Goal: Task Accomplishment & Management: Manage account settings

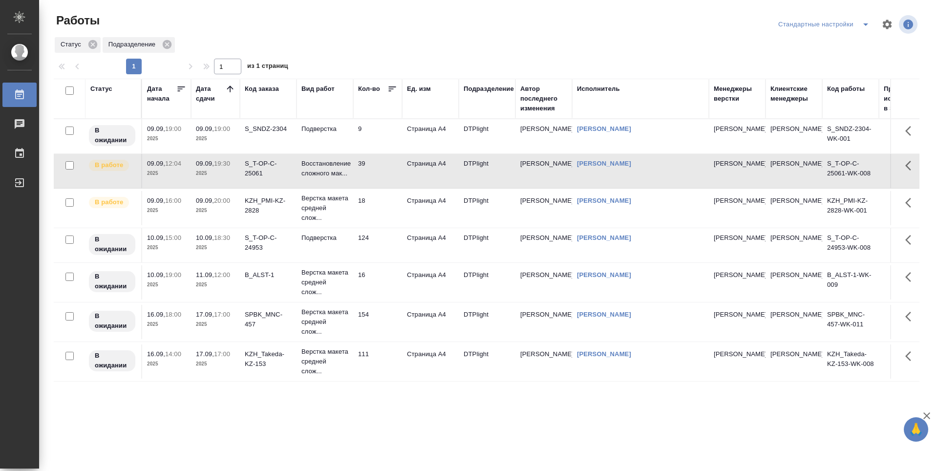
click at [227, 87] on icon at bounding box center [230, 89] width 10 height 10
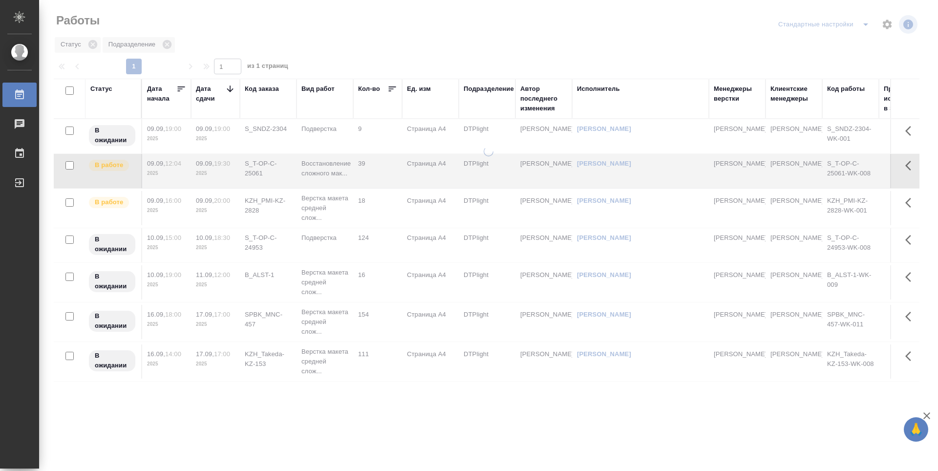
click at [227, 87] on icon at bounding box center [230, 89] width 10 height 10
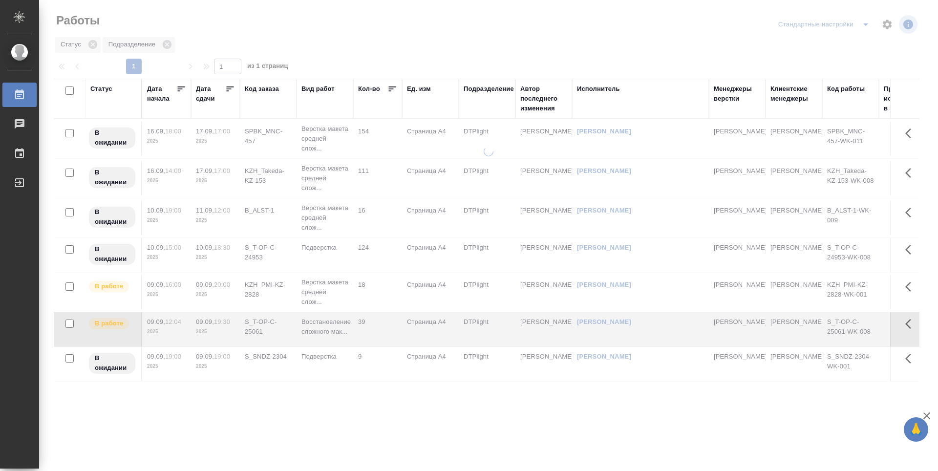
click at [227, 87] on icon at bounding box center [230, 88] width 7 height 5
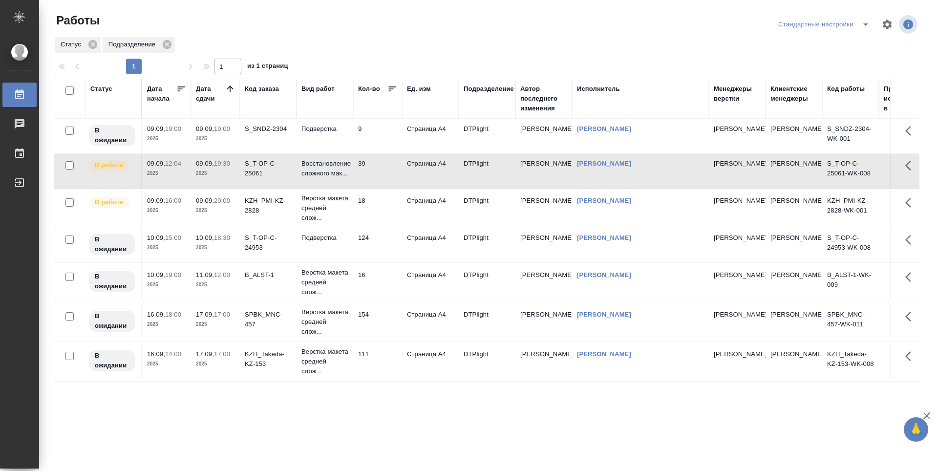
click at [394, 165] on td "39" at bounding box center [377, 171] width 49 height 34
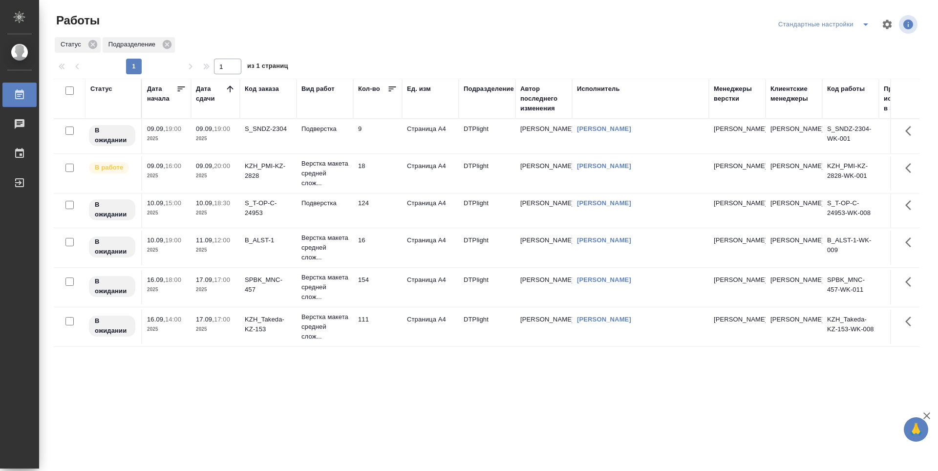
click at [392, 168] on td "18" at bounding box center [377, 173] width 49 height 34
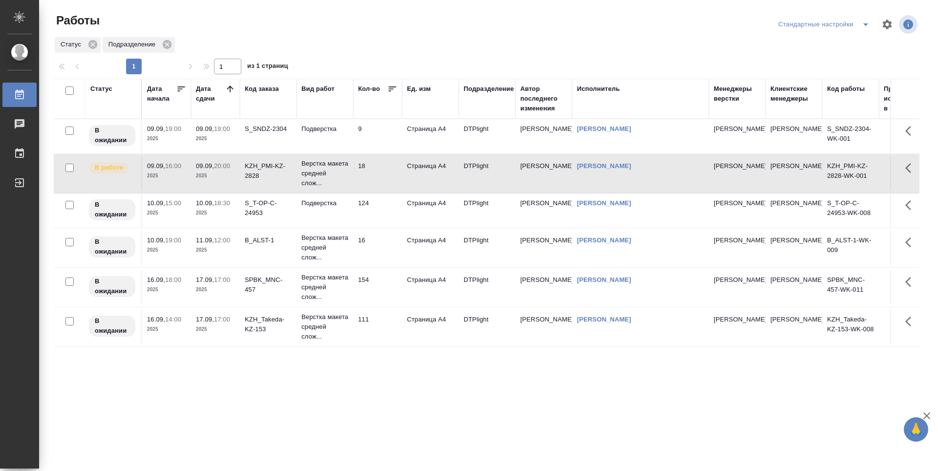
click at [382, 259] on td "16" at bounding box center [377, 248] width 49 height 34
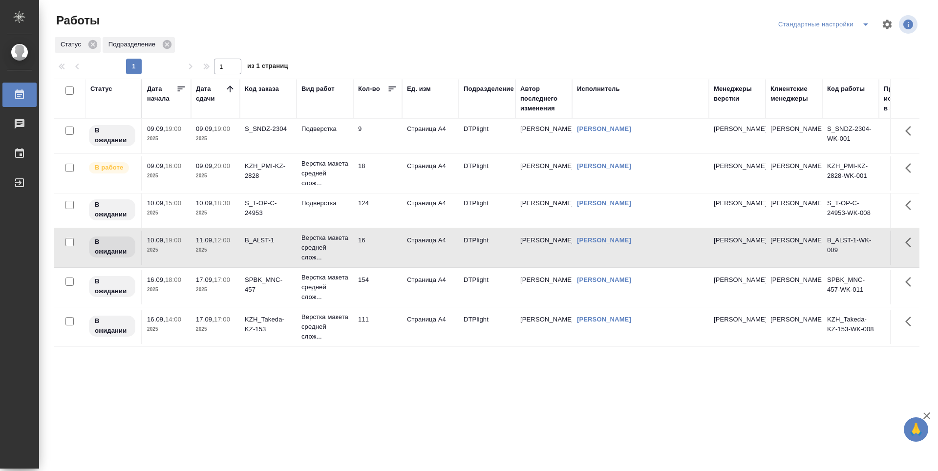
click at [381, 296] on td "154" at bounding box center [377, 287] width 49 height 34
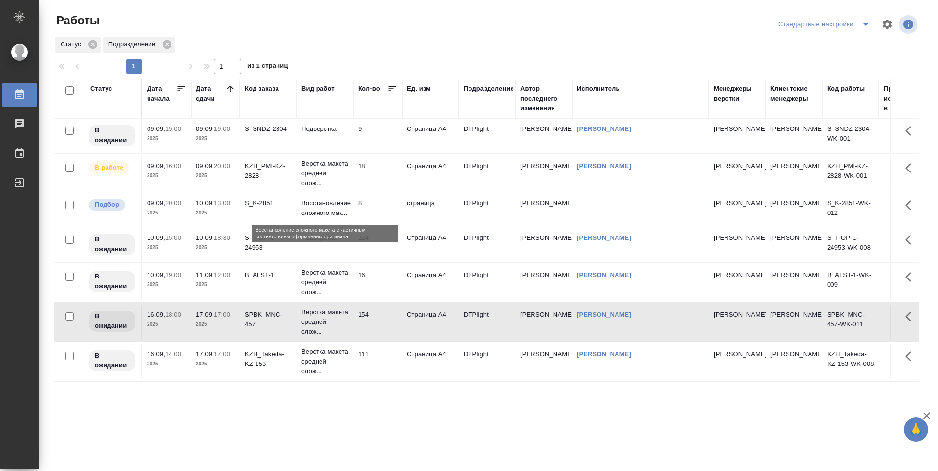
click at [312, 213] on p "Восстановление сложного мак..." at bounding box center [324, 208] width 47 height 20
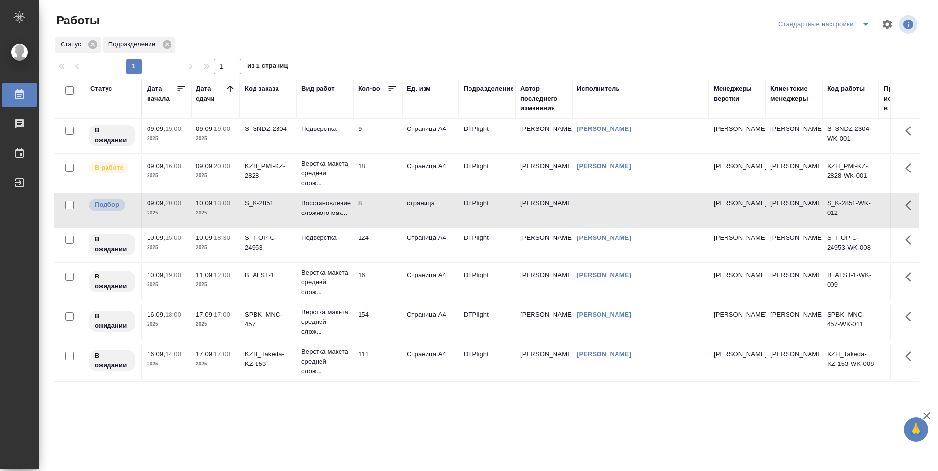
click at [216, 253] on p "2025" at bounding box center [215, 248] width 39 height 10
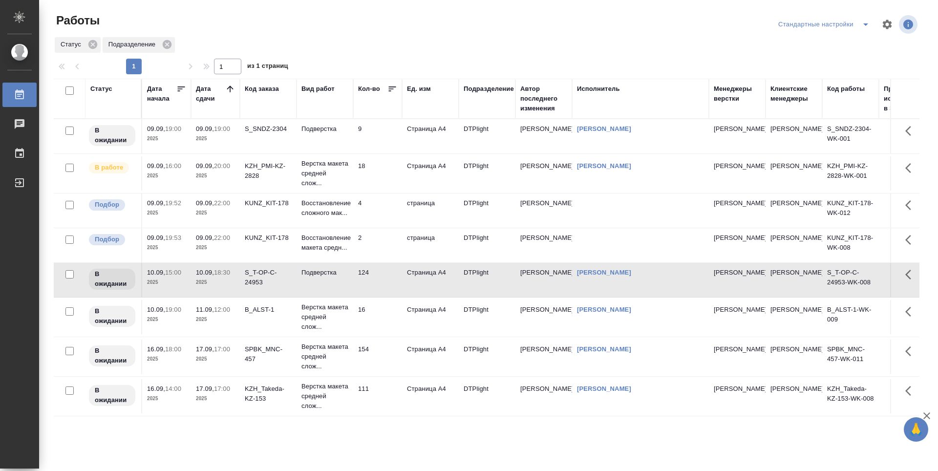
click at [228, 178] on p "2025" at bounding box center [215, 176] width 39 height 10
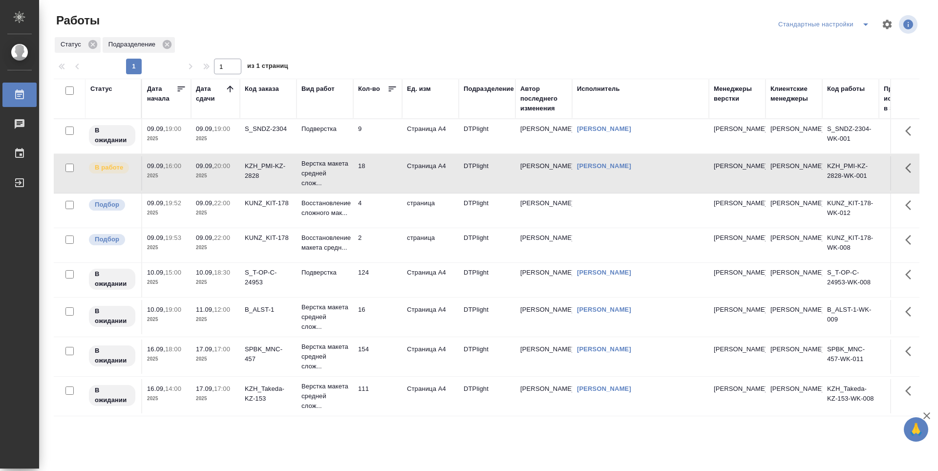
click at [368, 252] on td "2" at bounding box center [377, 245] width 49 height 34
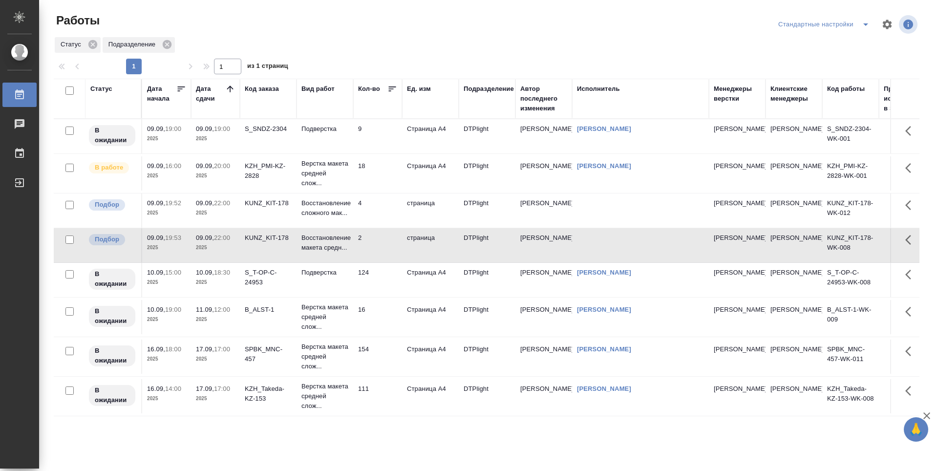
click at [372, 210] on td "4" at bounding box center [377, 210] width 49 height 34
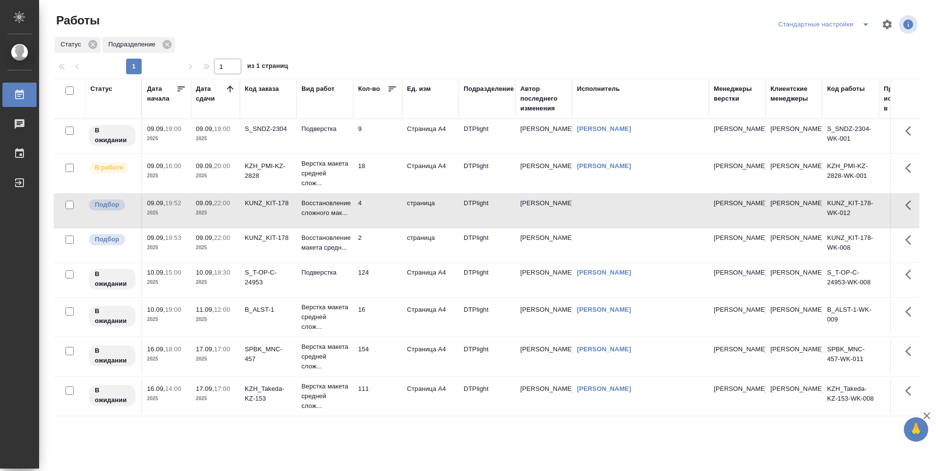
click at [383, 176] on td "18" at bounding box center [377, 173] width 49 height 34
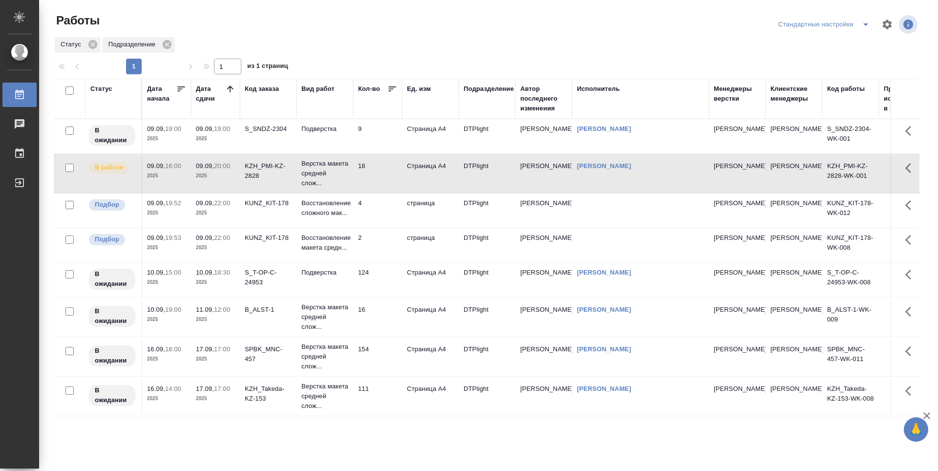
click at [376, 214] on td "4" at bounding box center [377, 210] width 49 height 34
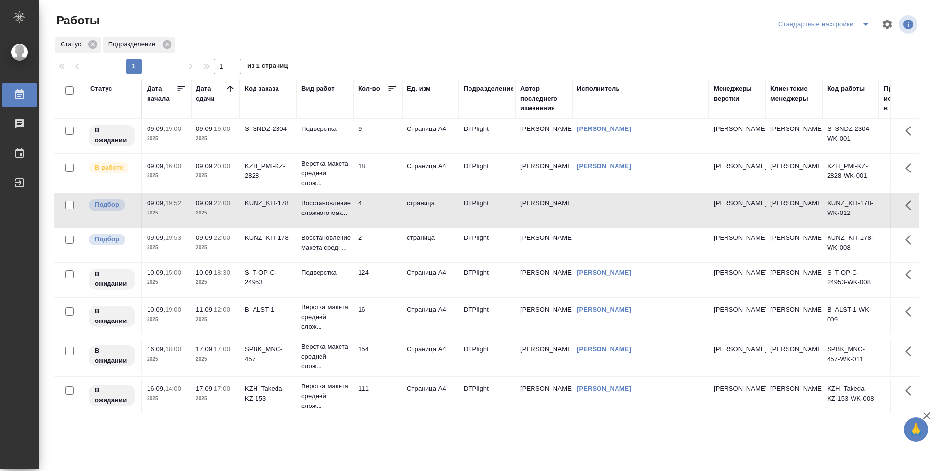
click at [376, 214] on td "4" at bounding box center [377, 210] width 49 height 34
click at [254, 248] on td "KUNZ_KIT-178" at bounding box center [268, 245] width 57 height 34
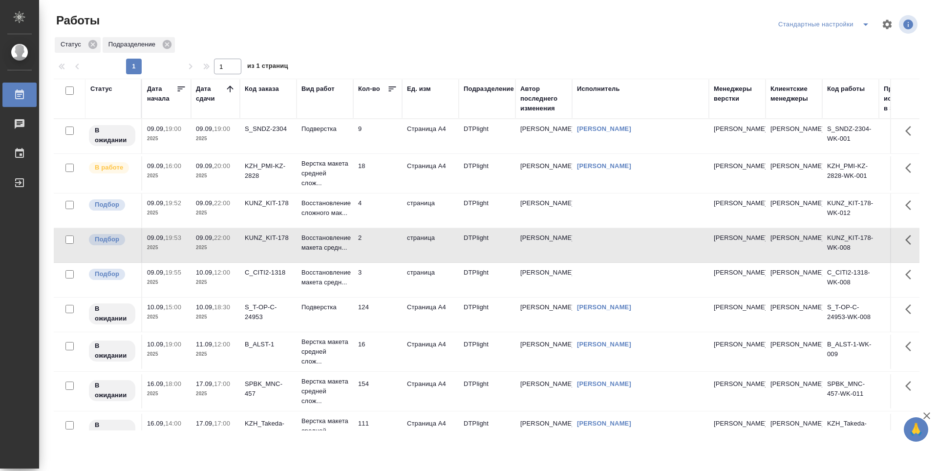
click at [388, 170] on td "18" at bounding box center [377, 173] width 49 height 34
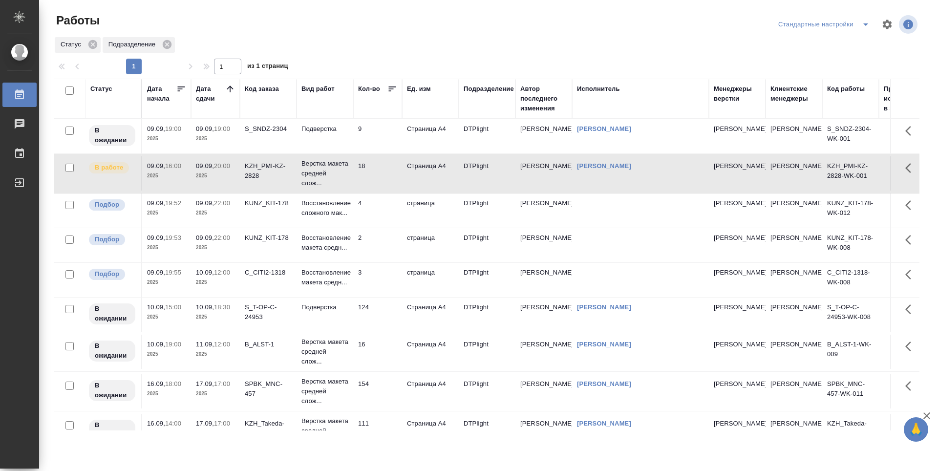
click at [388, 170] on td "18" at bounding box center [377, 173] width 49 height 34
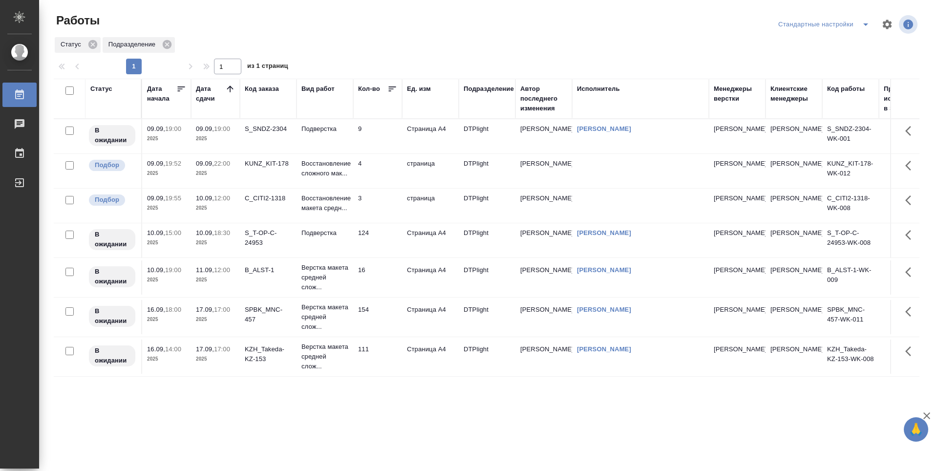
click at [383, 131] on td "9" at bounding box center [377, 136] width 49 height 34
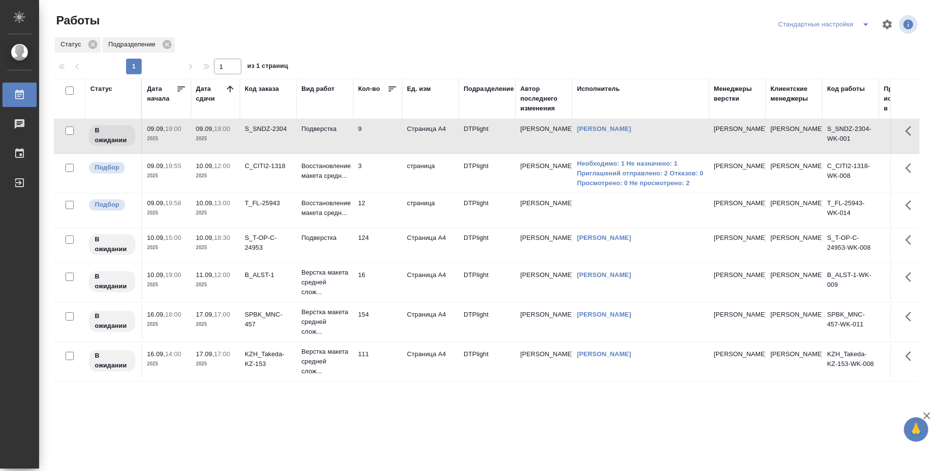
click at [386, 178] on td "3" at bounding box center [377, 173] width 49 height 34
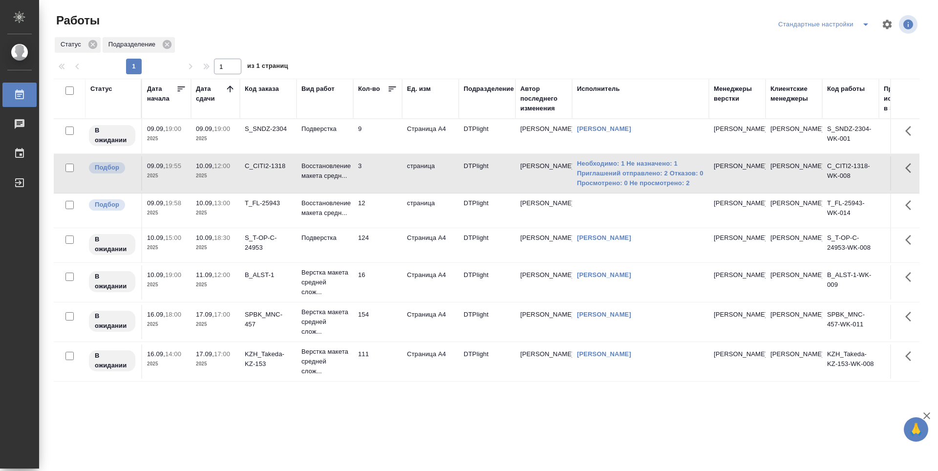
click at [383, 255] on td "124" at bounding box center [377, 245] width 49 height 34
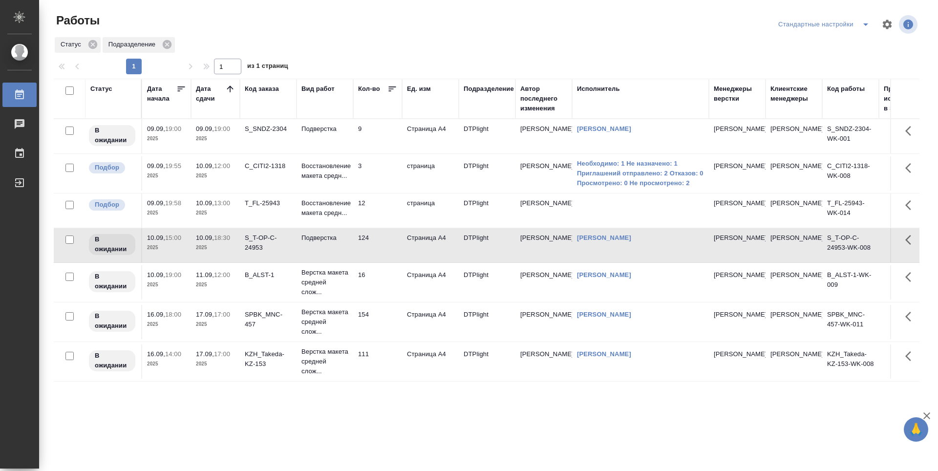
click at [377, 206] on td "12" at bounding box center [377, 210] width 49 height 34
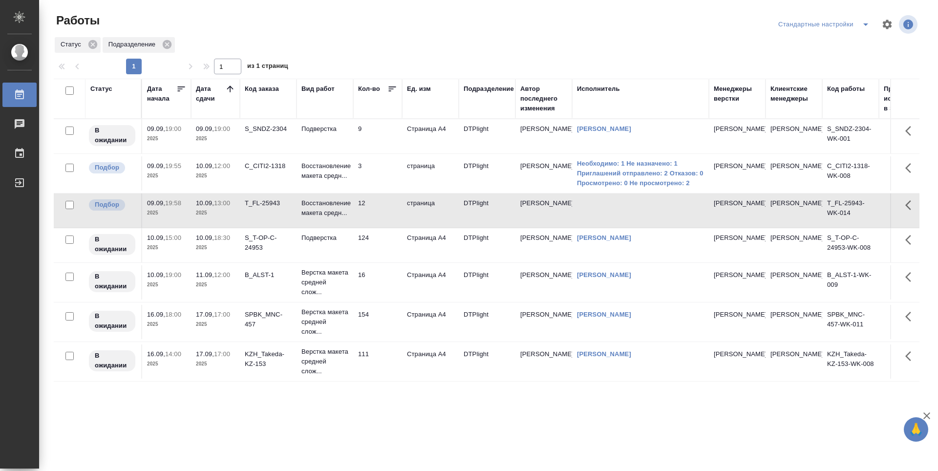
click at [255, 217] on td "T_FL-25943" at bounding box center [268, 210] width 57 height 34
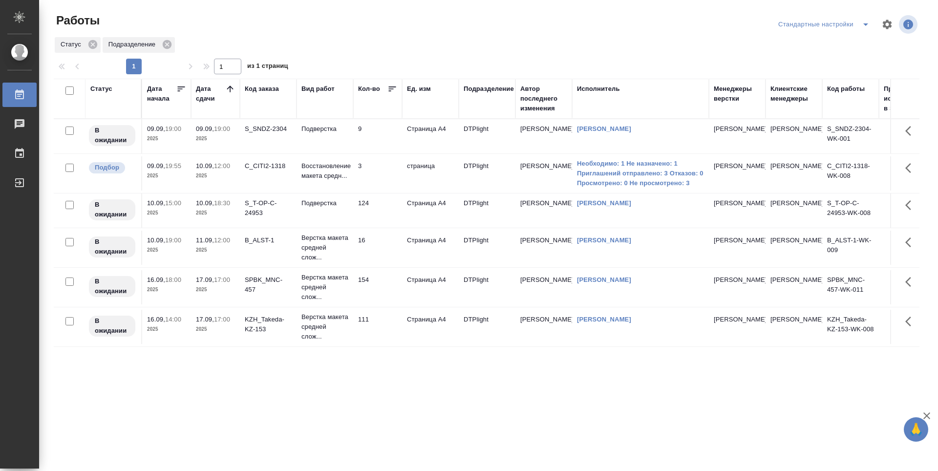
click at [500, 388] on div "Статус Дата начала Дата сдачи Код заказа Вид работ Кол-во Ед. изм Подразделение…" at bounding box center [487, 255] width 866 height 352
click at [379, 176] on td "3" at bounding box center [377, 173] width 49 height 34
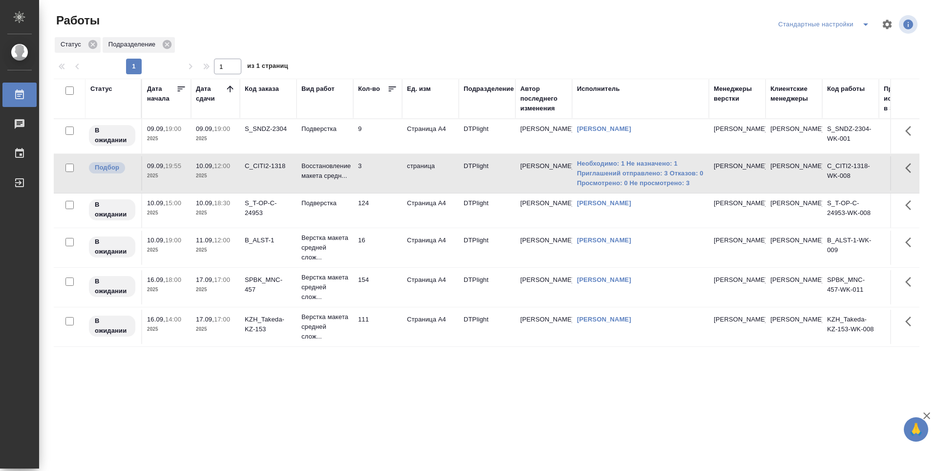
drag, startPoint x: 420, startPoint y: 392, endPoint x: 414, endPoint y: 390, distance: 5.7
click at [419, 392] on div "Статус Дата начала Дата сдачи Код заказа Вид работ Кол-во Ед. изм Подразделение…" at bounding box center [487, 255] width 866 height 352
click at [392, 215] on td "124" at bounding box center [377, 210] width 49 height 34
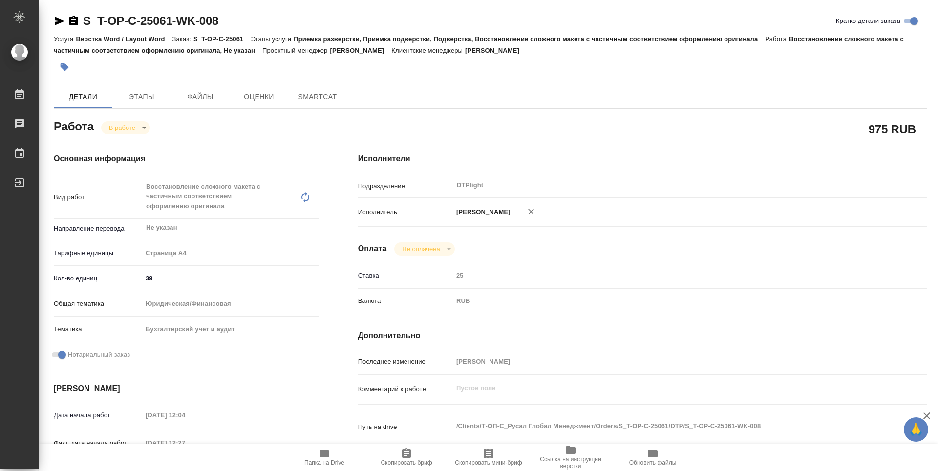
type textarea "x"
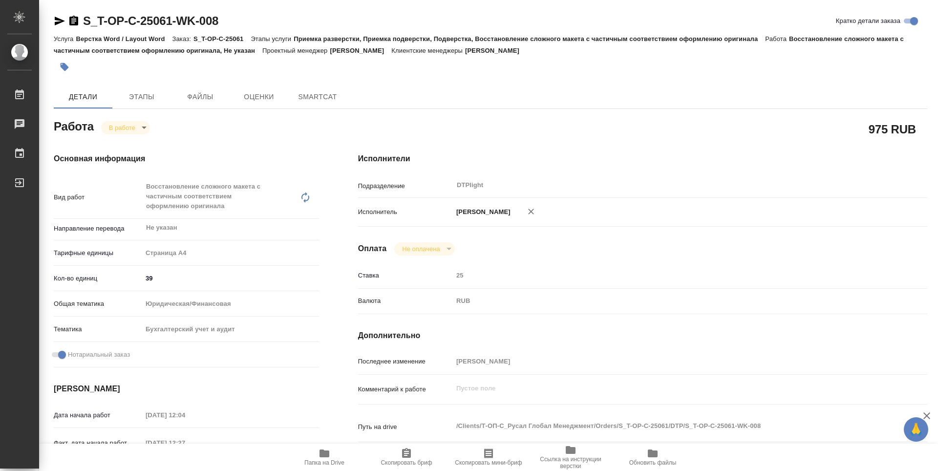
type textarea "x"
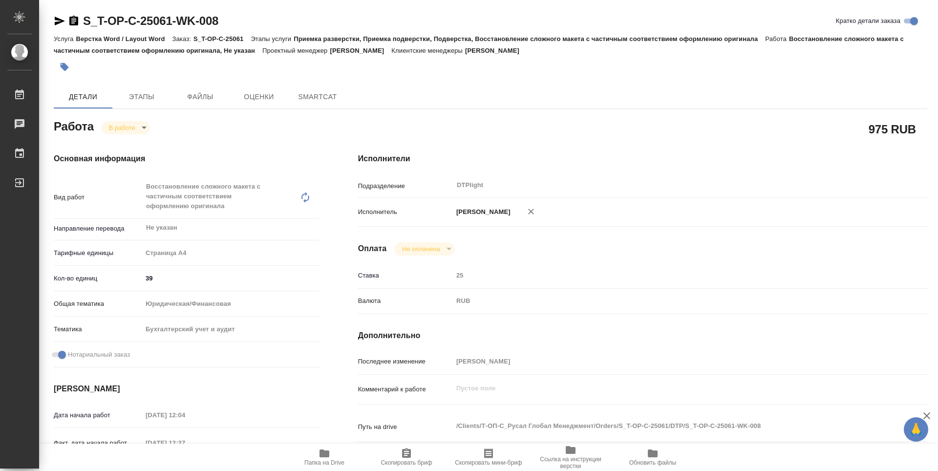
type textarea "x"
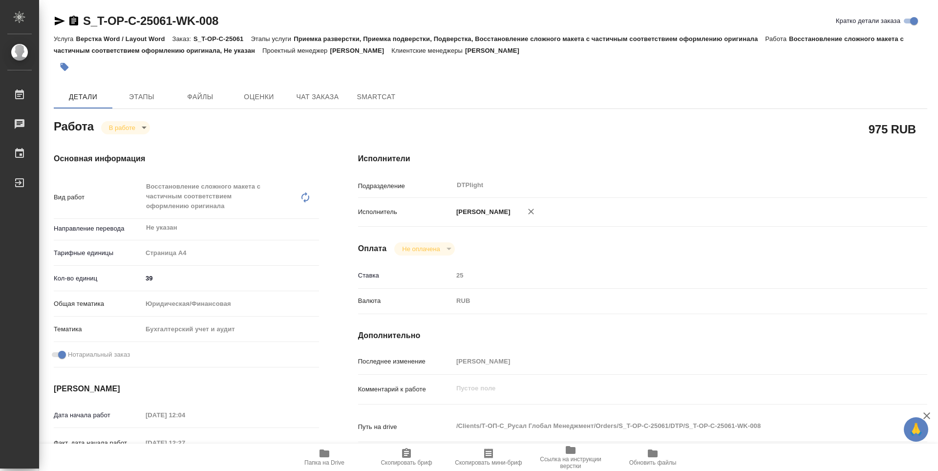
click at [340, 453] on span "Папка на Drive" at bounding box center [324, 456] width 70 height 19
type textarea "x"
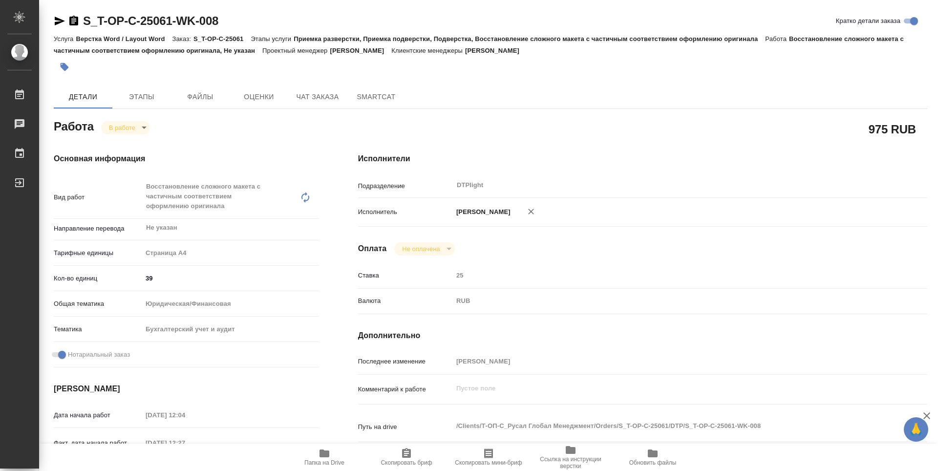
type textarea "x"
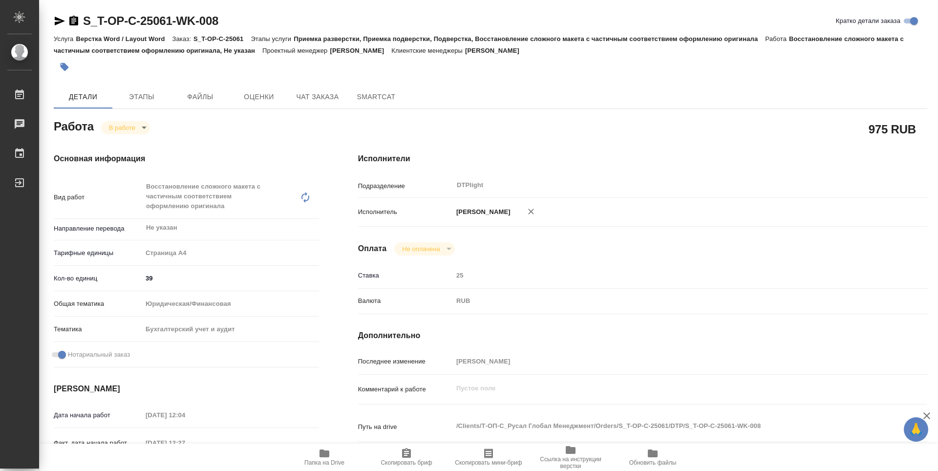
type textarea "x"
click at [146, 124] on body "🙏 .cls-1 fill:#fff; AWATERA Guselnikov Roman Работы 0 Чаты График Выйти S_T-OP-…" at bounding box center [469, 235] width 938 height 471
click at [145, 148] on li "Выполнен" at bounding box center [133, 144] width 64 height 17
type textarea "x"
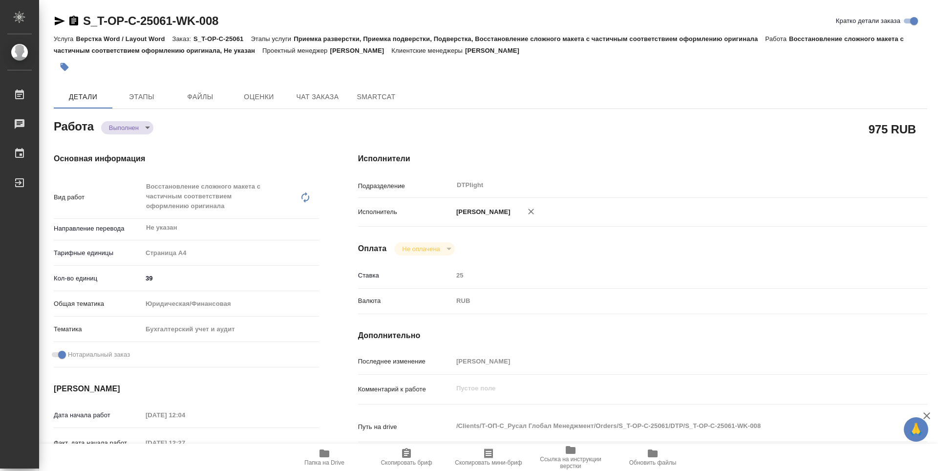
type textarea "x"
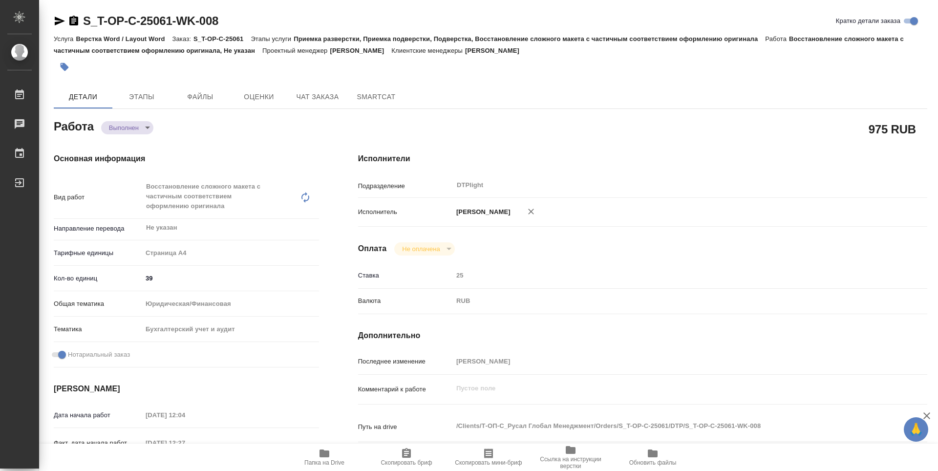
type textarea "x"
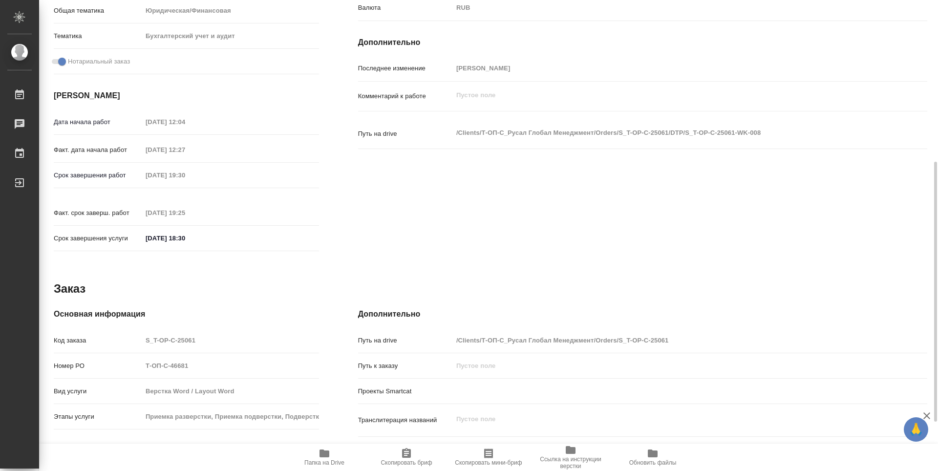
type textarea "x"
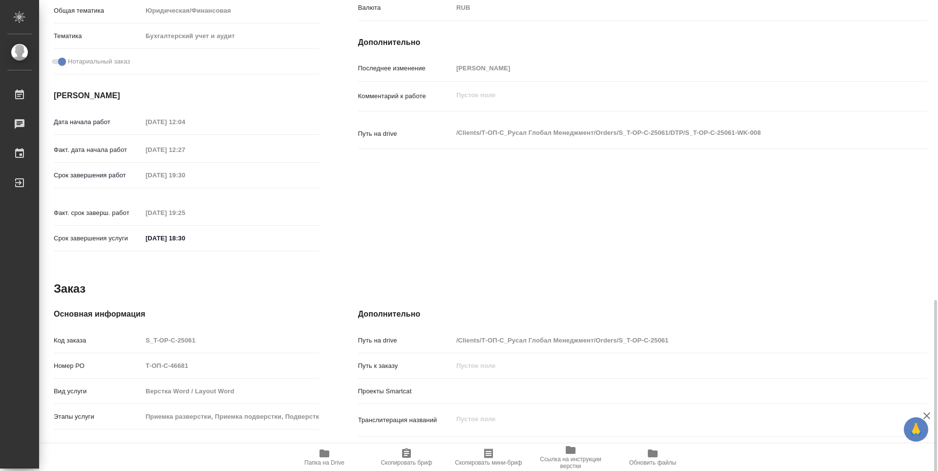
scroll to position [382, 0]
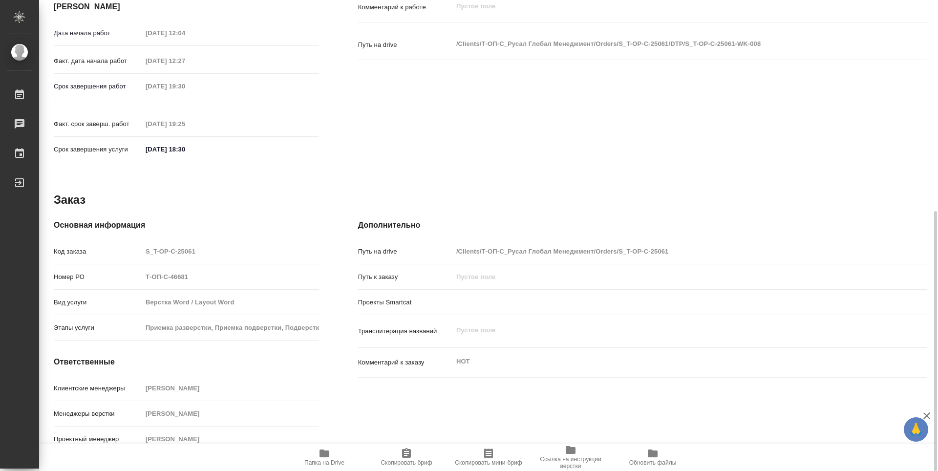
type textarea "x"
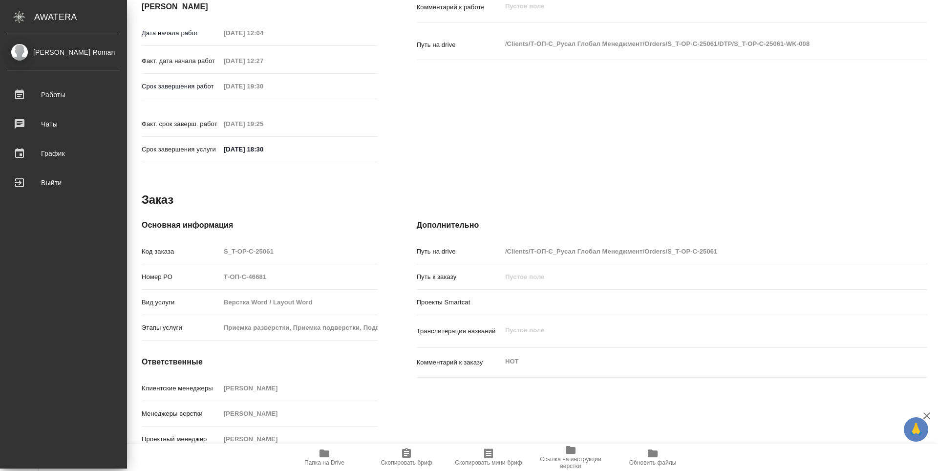
type textarea "x"
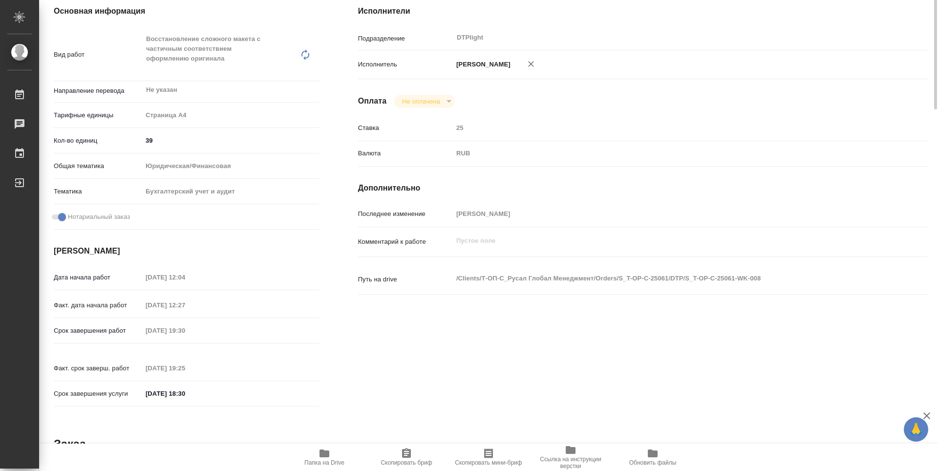
scroll to position [0, 0]
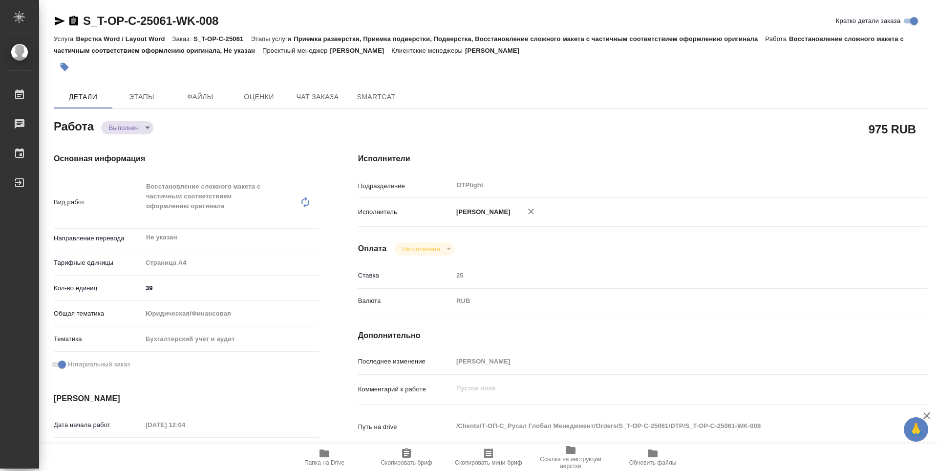
click at [71, 19] on icon "button" at bounding box center [73, 21] width 9 height 10
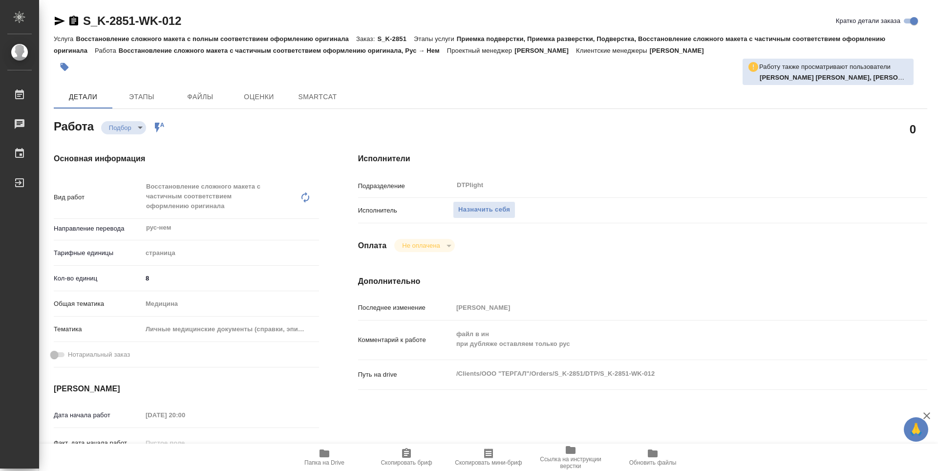
type textarea "x"
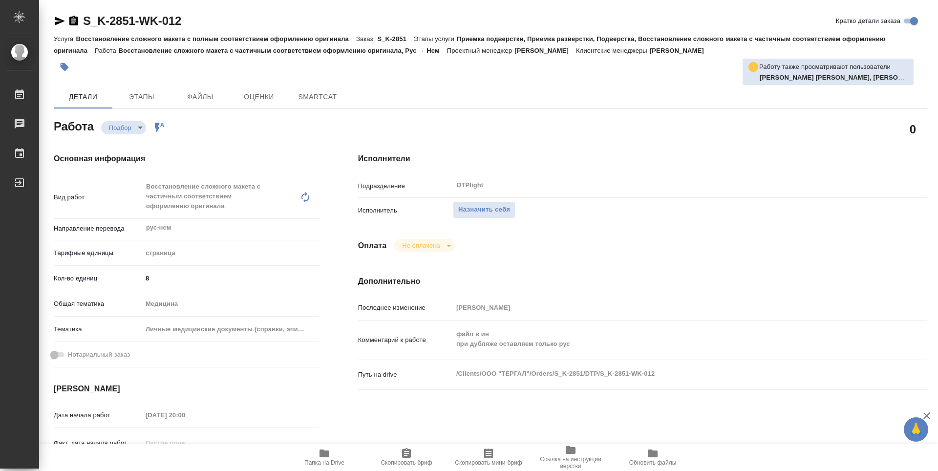
type textarea "x"
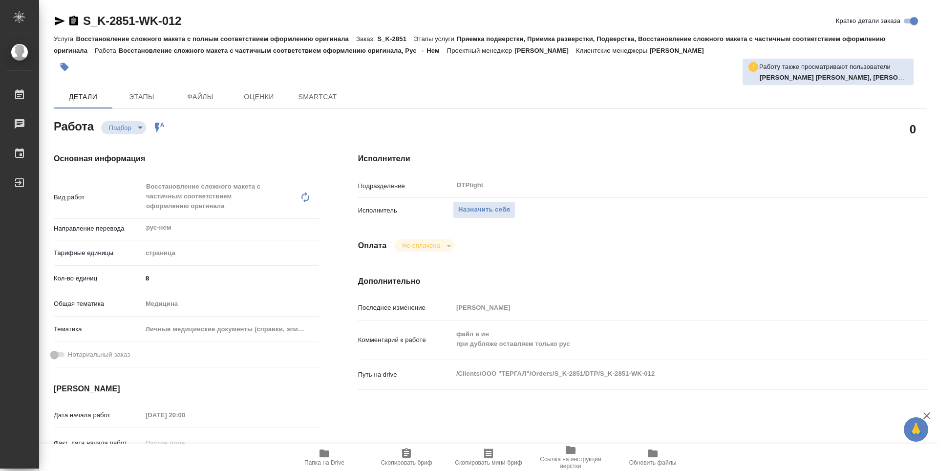
type textarea "x"
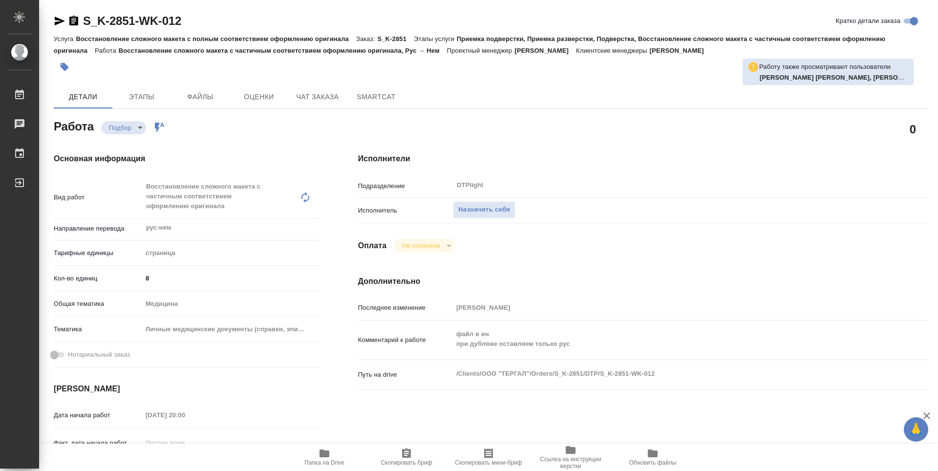
click at [322, 457] on icon "button" at bounding box center [325, 453] width 10 height 8
type textarea "x"
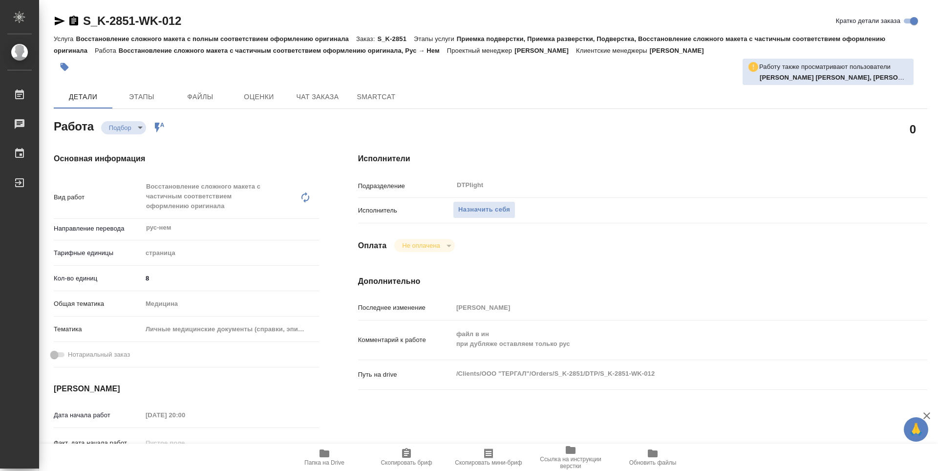
type textarea "x"
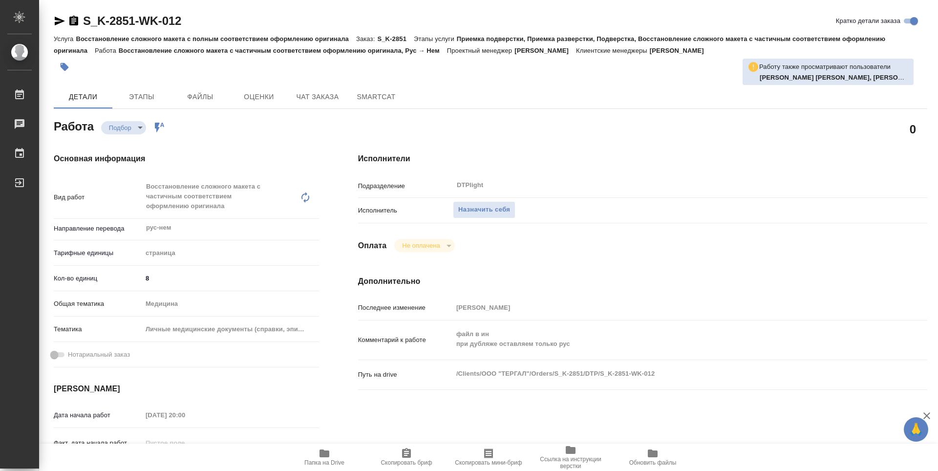
type textarea "x"
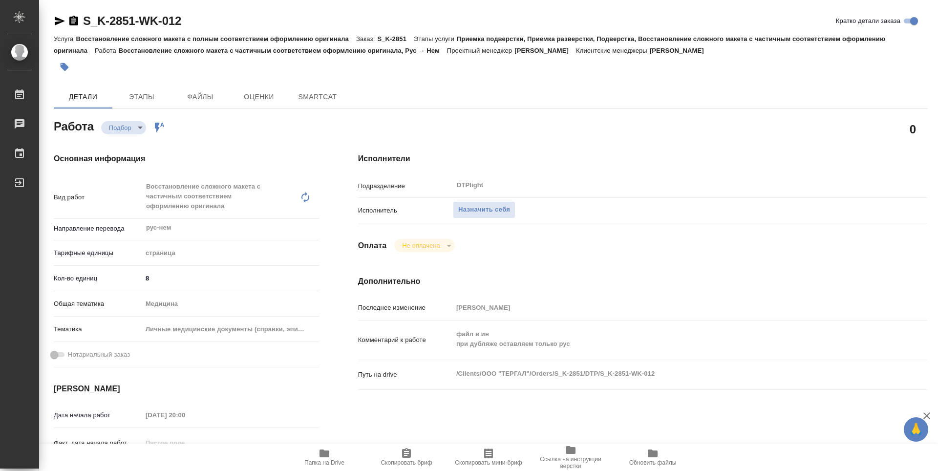
type textarea "x"
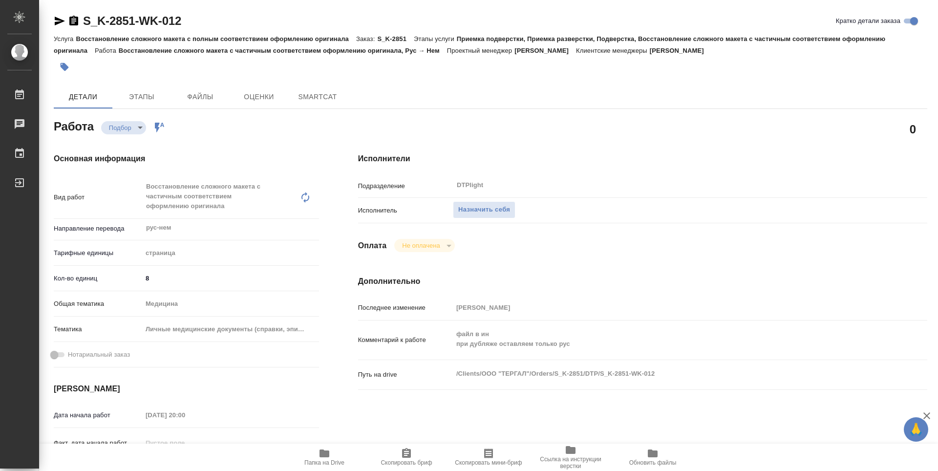
type textarea "x"
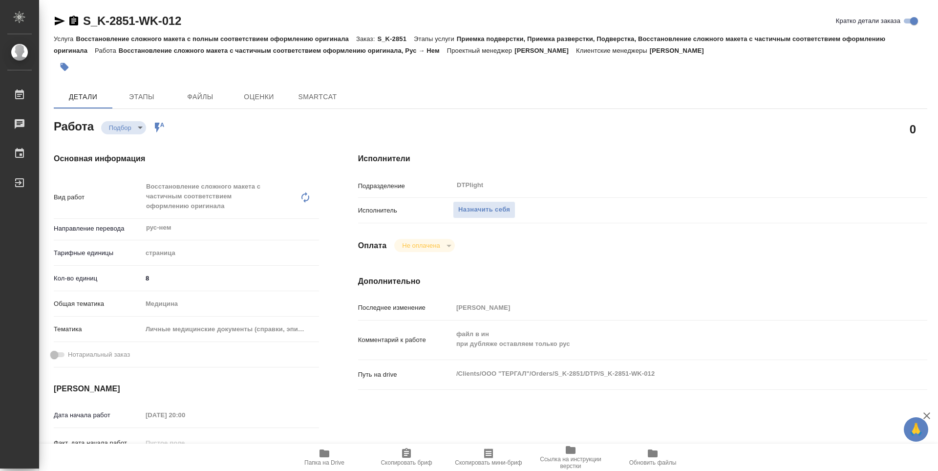
type textarea "x"
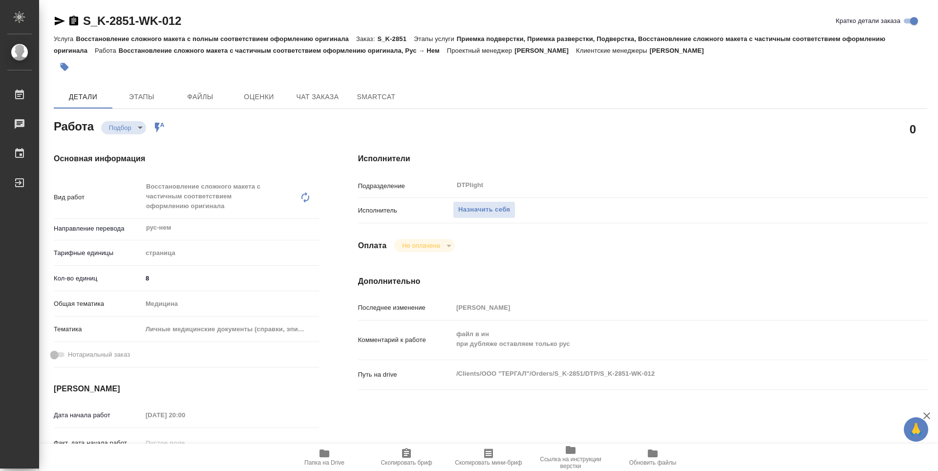
type textarea "x"
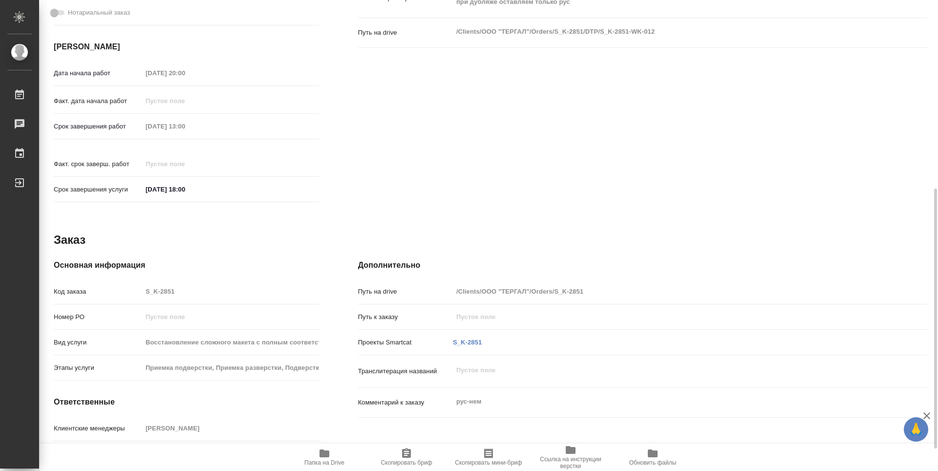
type textarea "x"
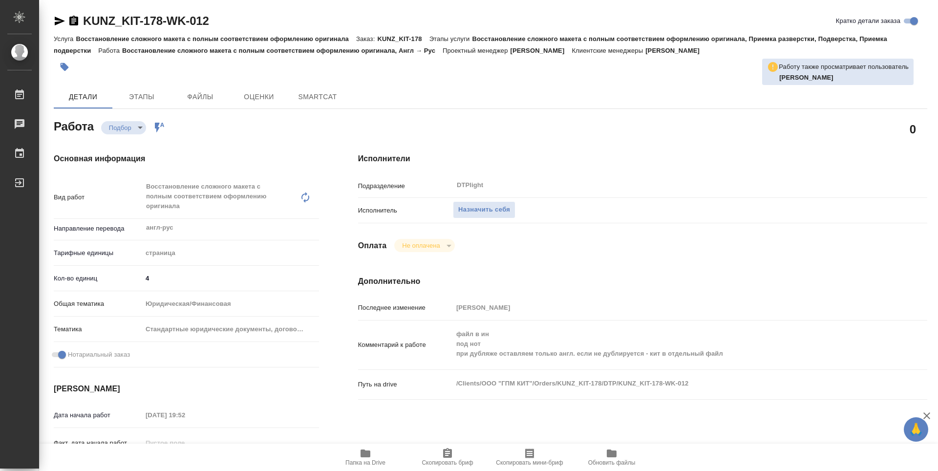
type textarea "x"
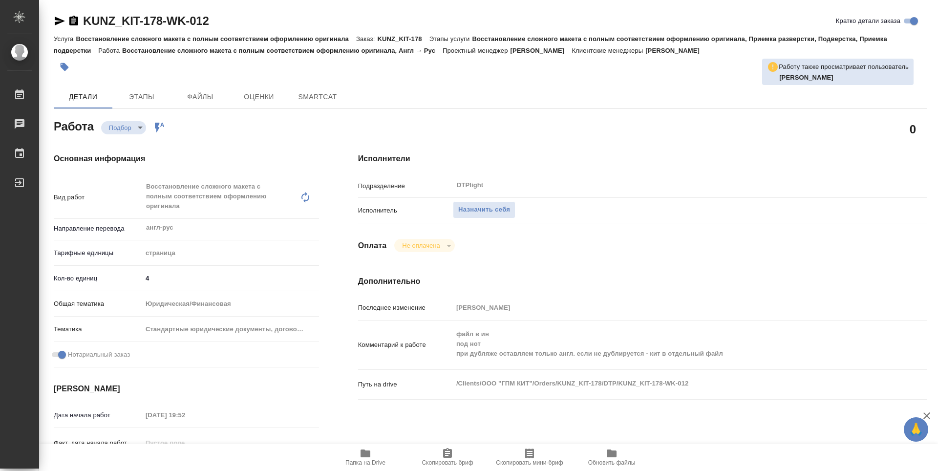
type textarea "x"
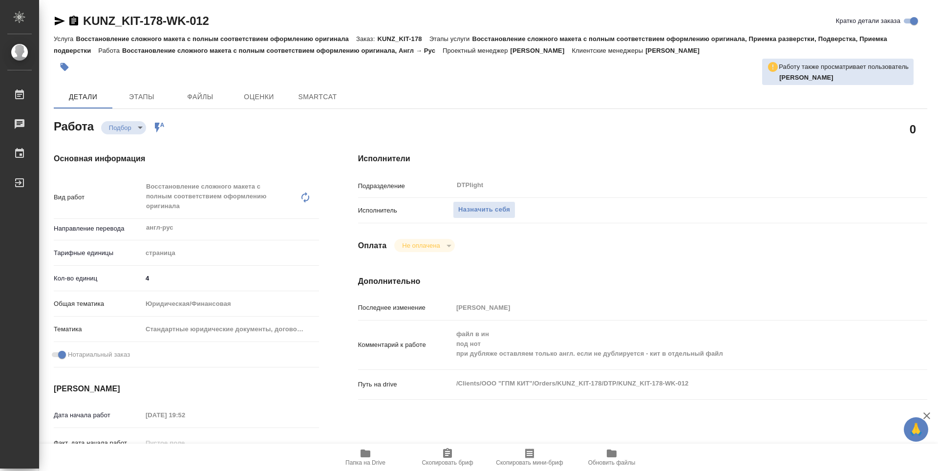
type textarea "x"
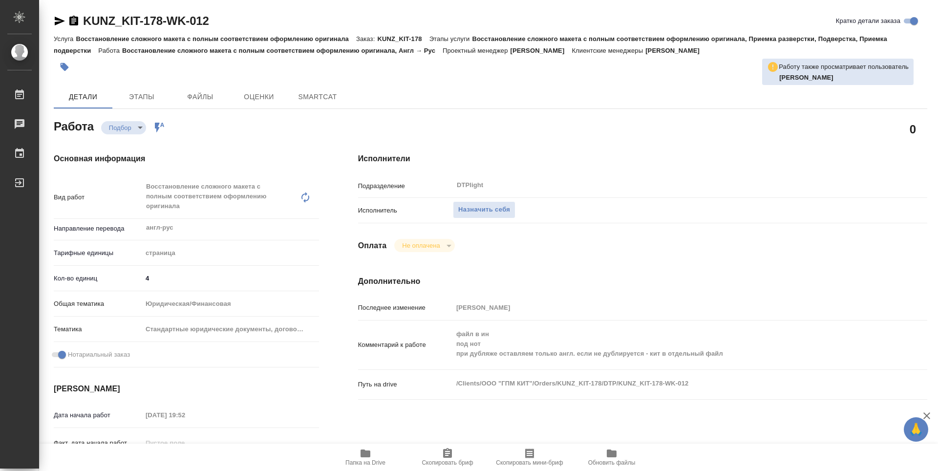
type textarea "x"
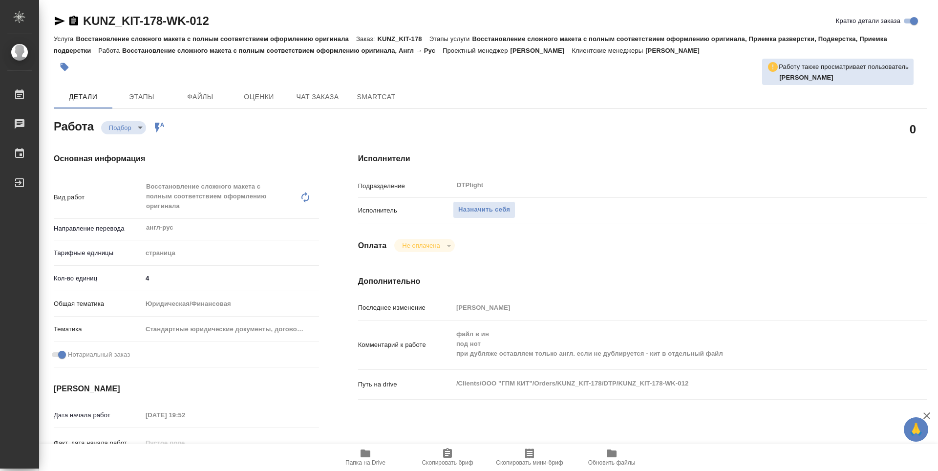
click at [368, 456] on icon "button" at bounding box center [366, 453] width 10 height 8
type textarea "x"
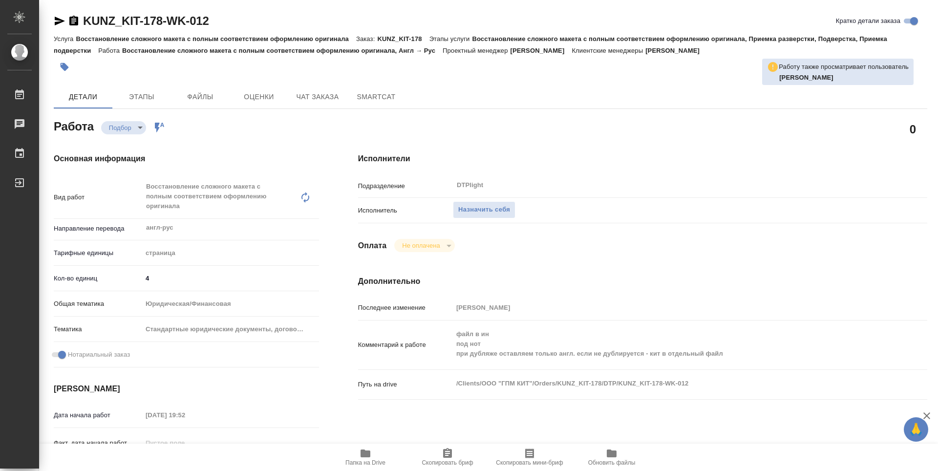
type textarea "x"
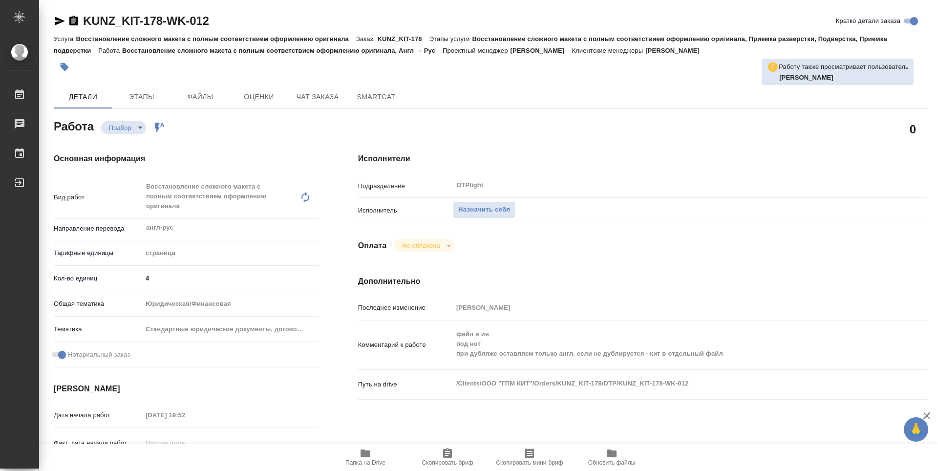
type textarea "x"
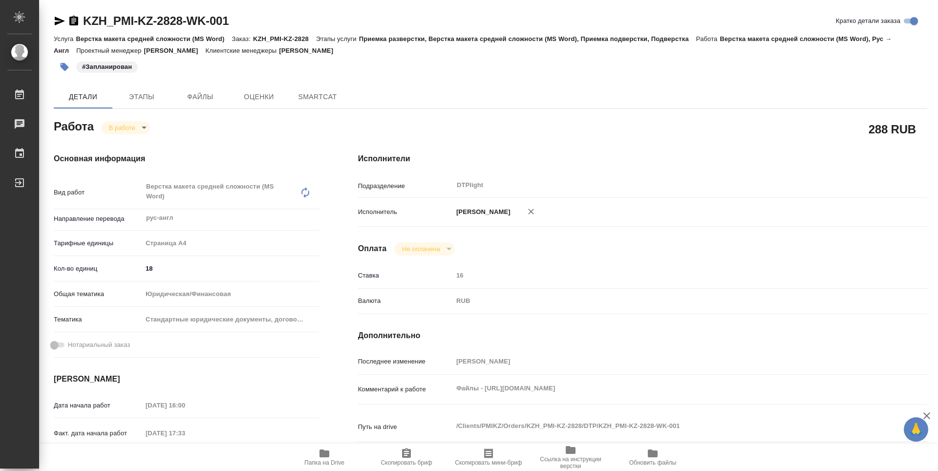
type textarea "x"
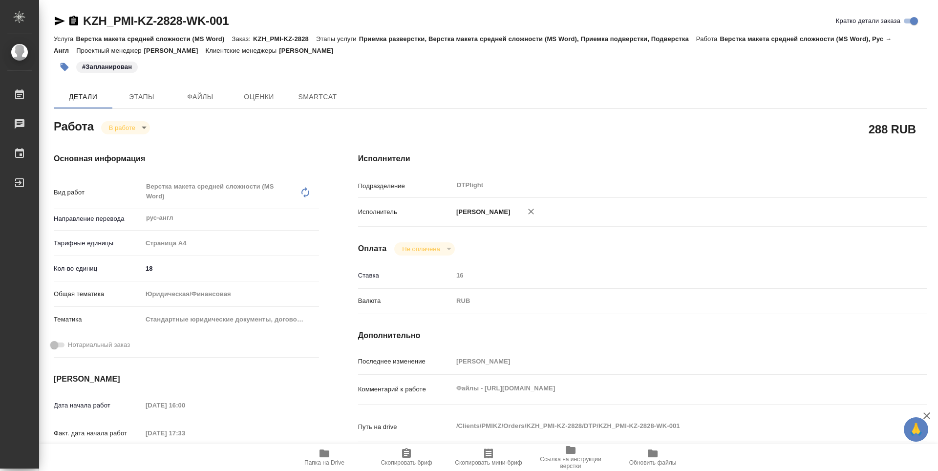
type textarea "x"
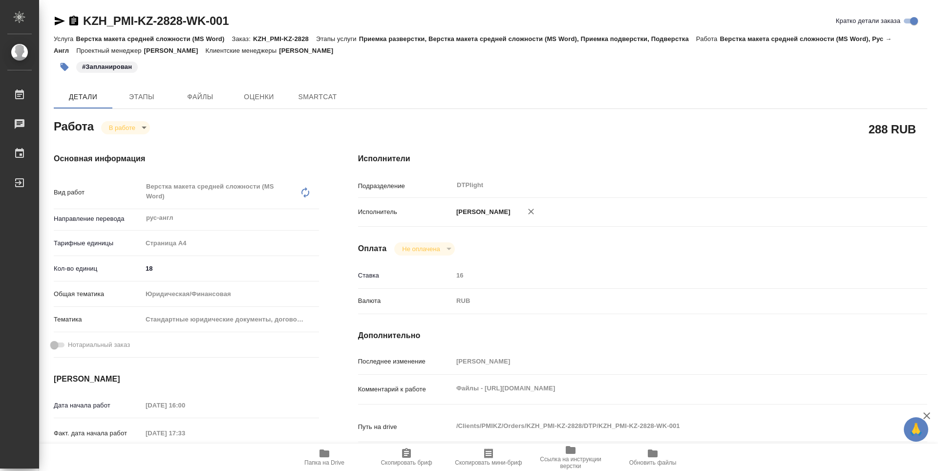
type textarea "x"
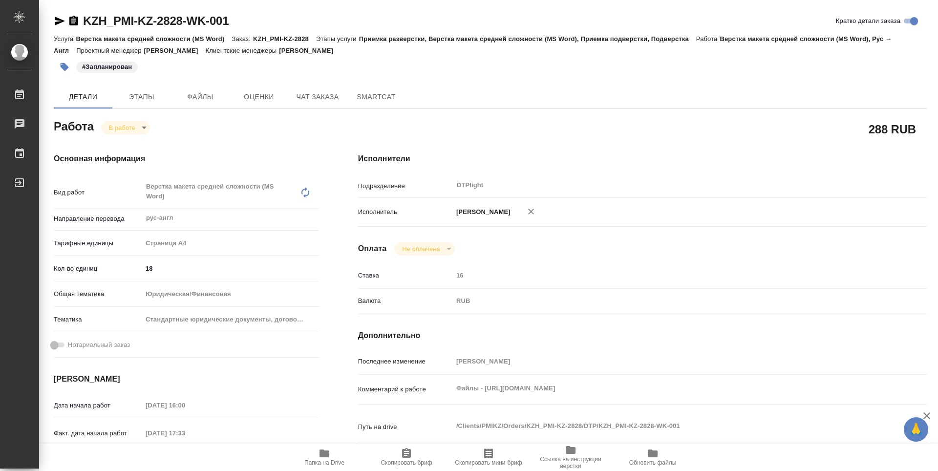
click at [333, 462] on span "Папка на Drive" at bounding box center [324, 462] width 40 height 7
type textarea "x"
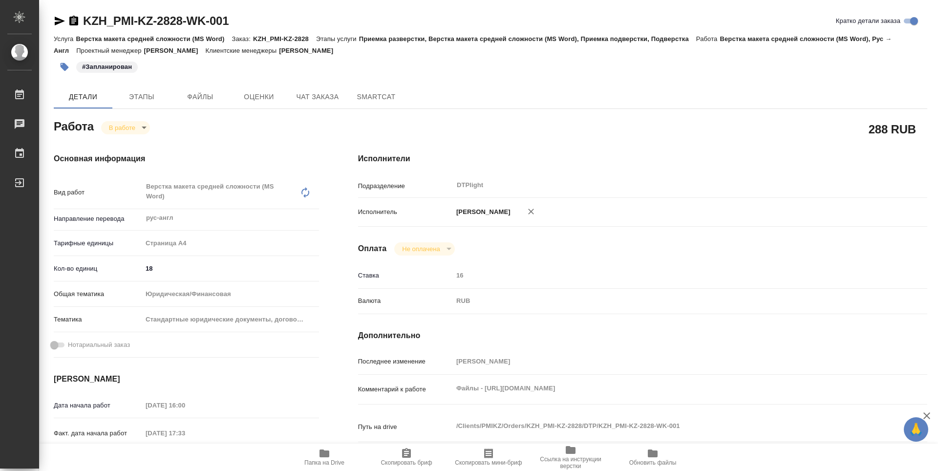
type textarea "x"
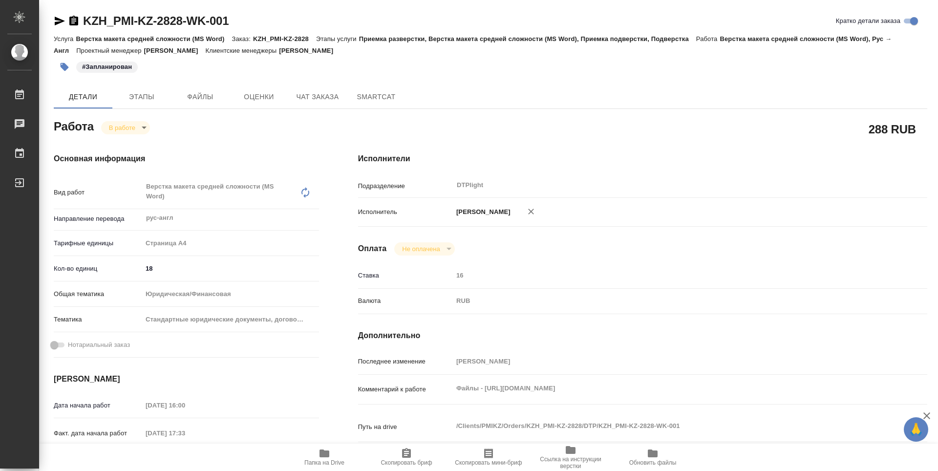
type textarea "x"
click at [147, 133] on div "В работе inProgress" at bounding box center [125, 127] width 49 height 13
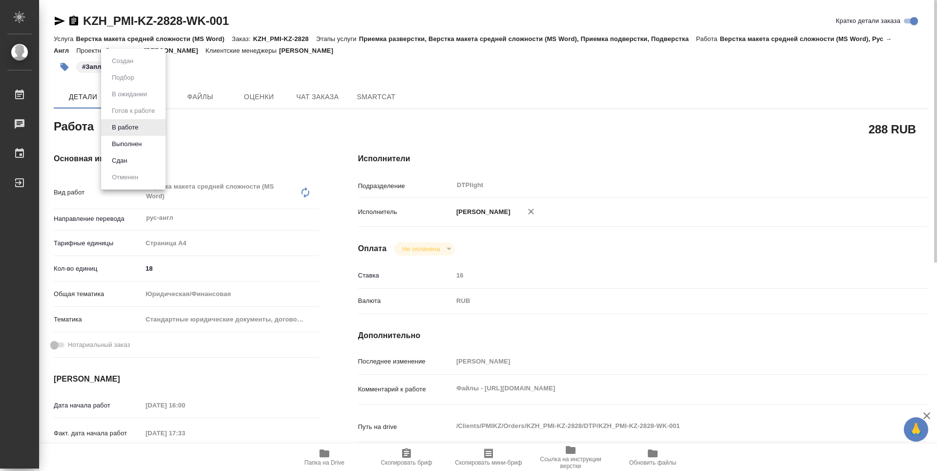
click at [144, 129] on body "🙏 .cls-1 fill:#fff; AWATERA Guselnikov Roman Работы 0 Чаты График Выйти KZH_PMI…" at bounding box center [469, 235] width 938 height 471
click at [131, 142] on button "Выполнен" at bounding box center [127, 144] width 36 height 11
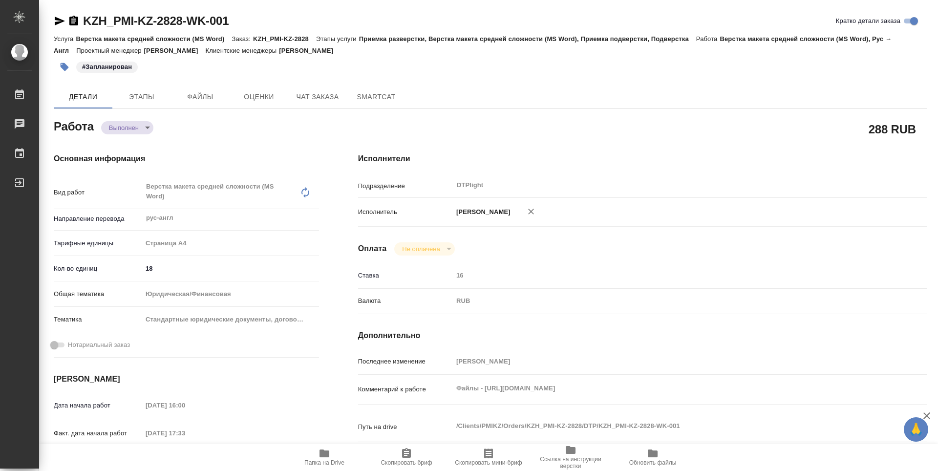
type textarea "x"
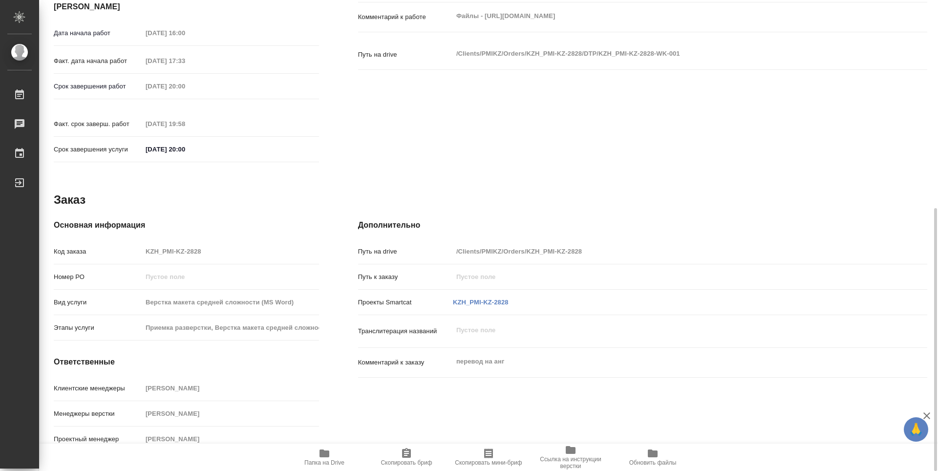
type textarea "x"
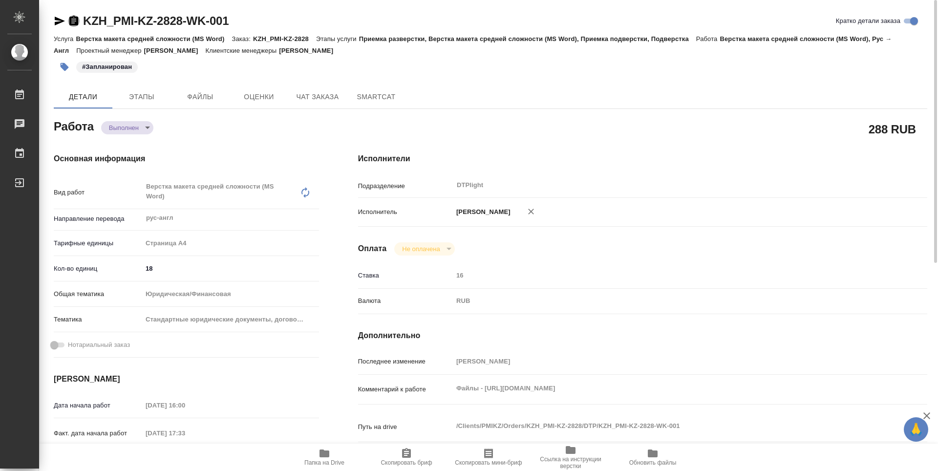
click at [73, 18] on icon "button" at bounding box center [73, 21] width 9 height 10
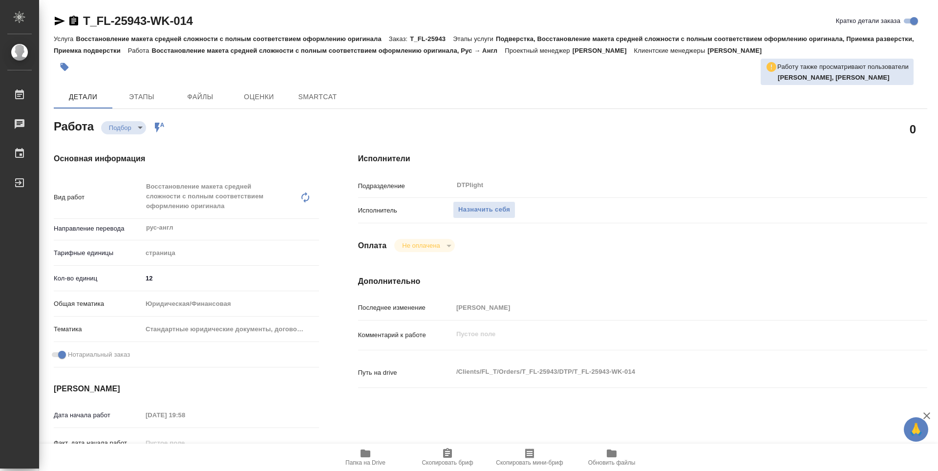
type textarea "x"
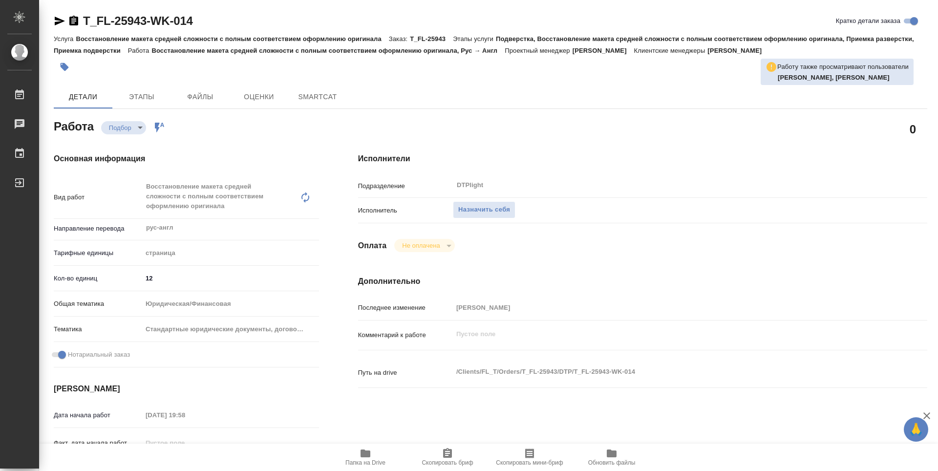
type textarea "x"
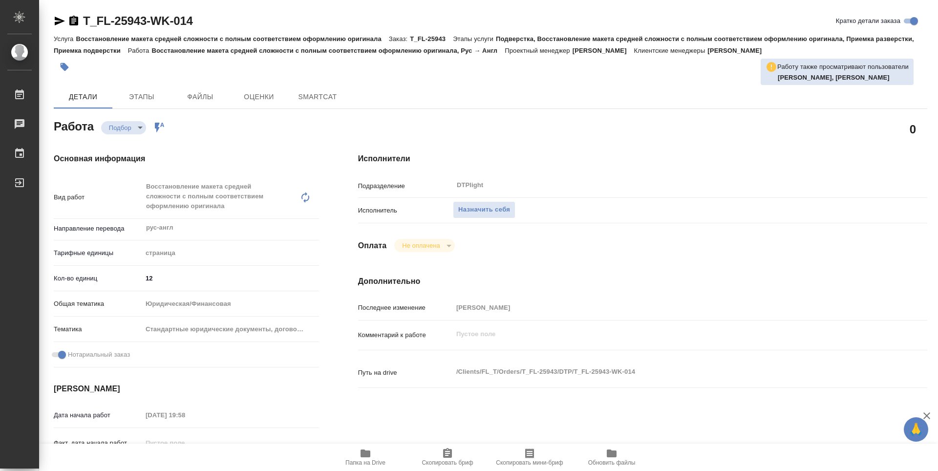
type textarea "x"
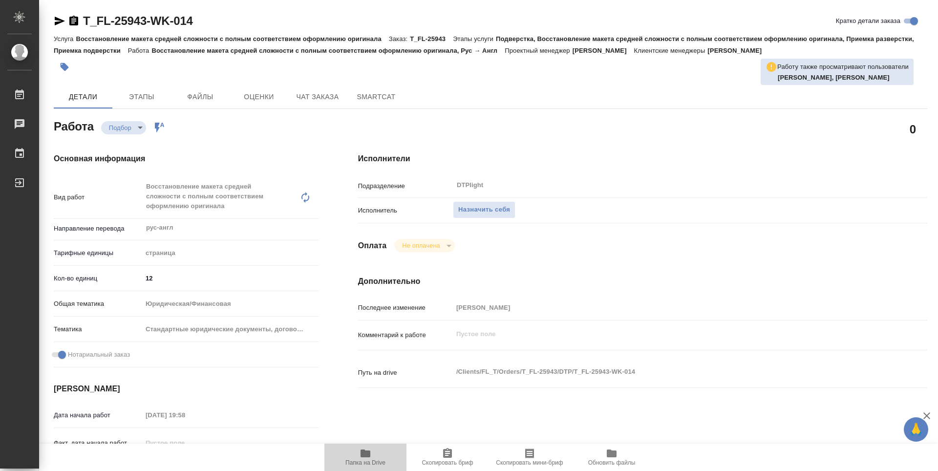
click at [355, 454] on span "Папка на Drive" at bounding box center [365, 456] width 70 height 19
type textarea "x"
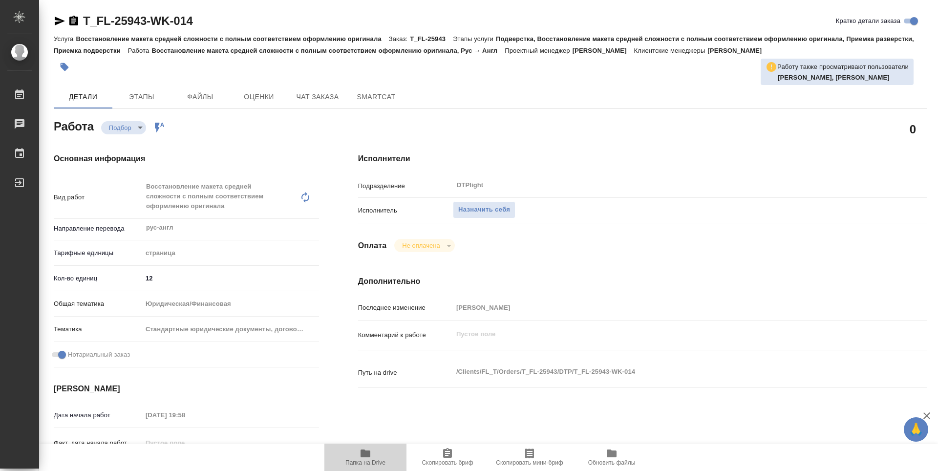
type textarea "x"
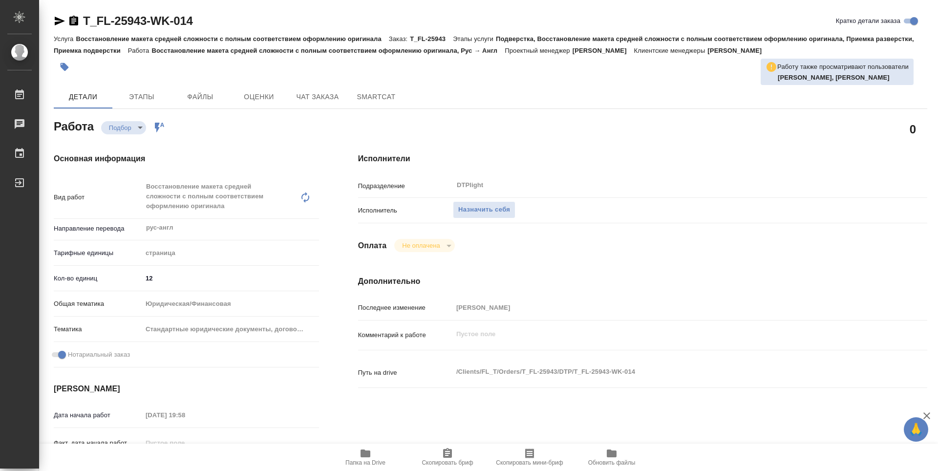
type textarea "x"
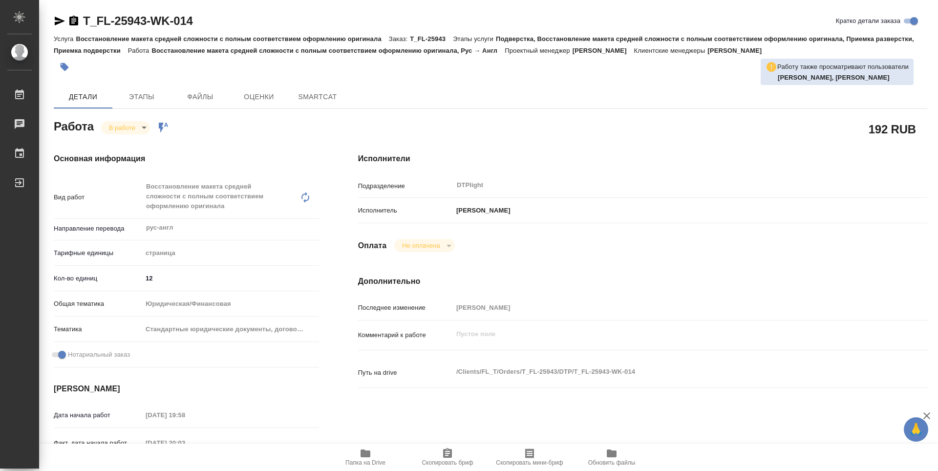
type textarea "x"
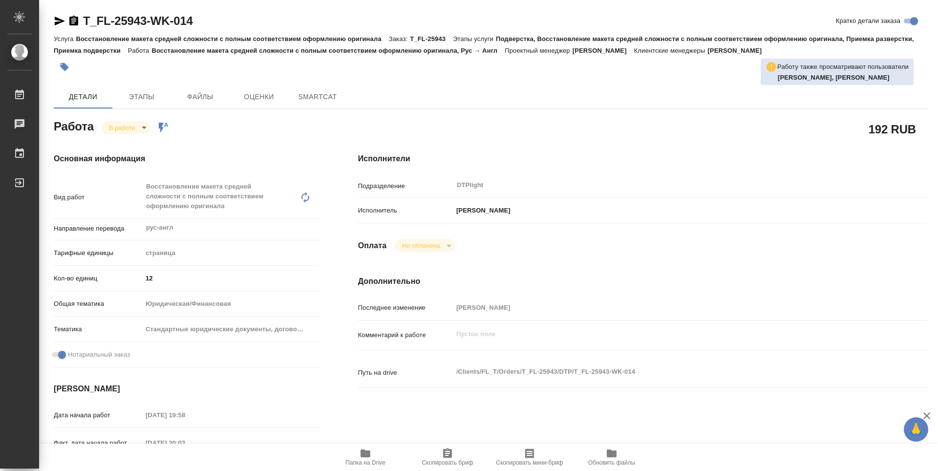
type textarea "x"
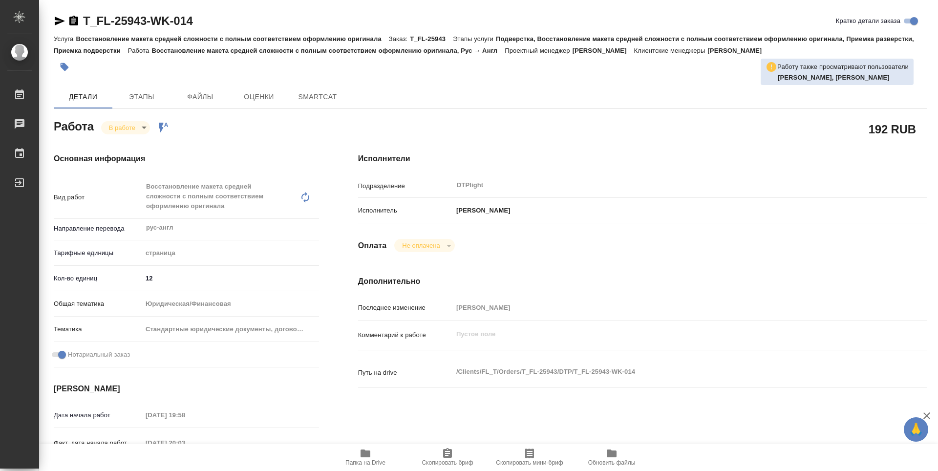
type textarea "x"
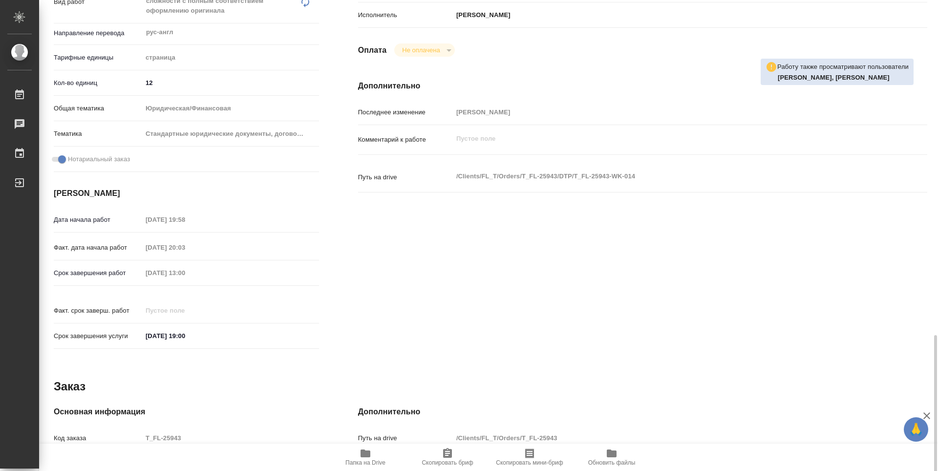
scroll to position [342, 0]
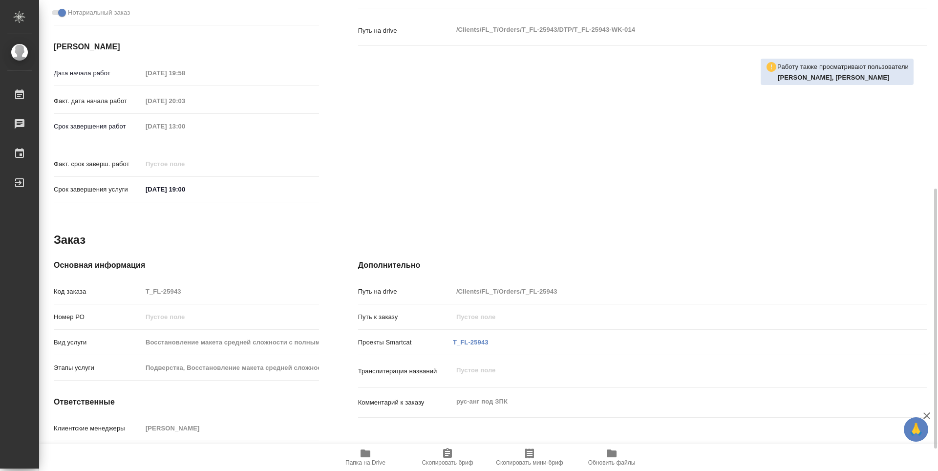
type textarea "x"
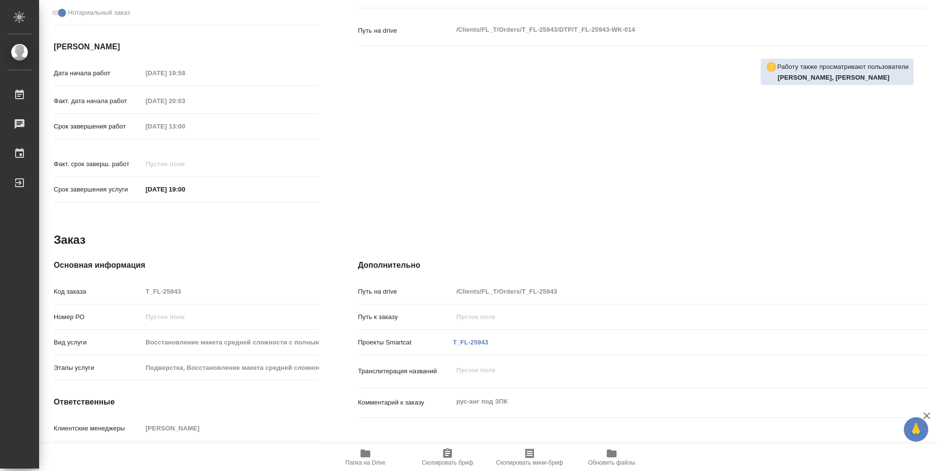
type textarea "x"
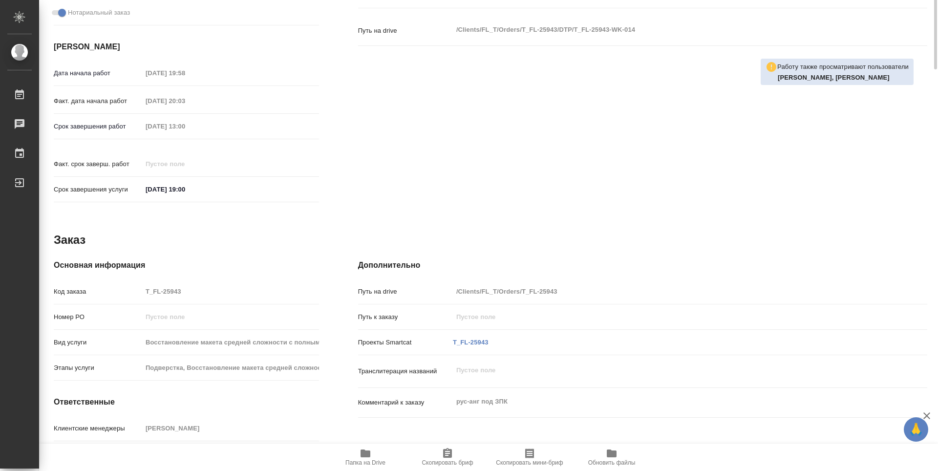
scroll to position [49, 0]
